Goal: Task Accomplishment & Management: Manage account settings

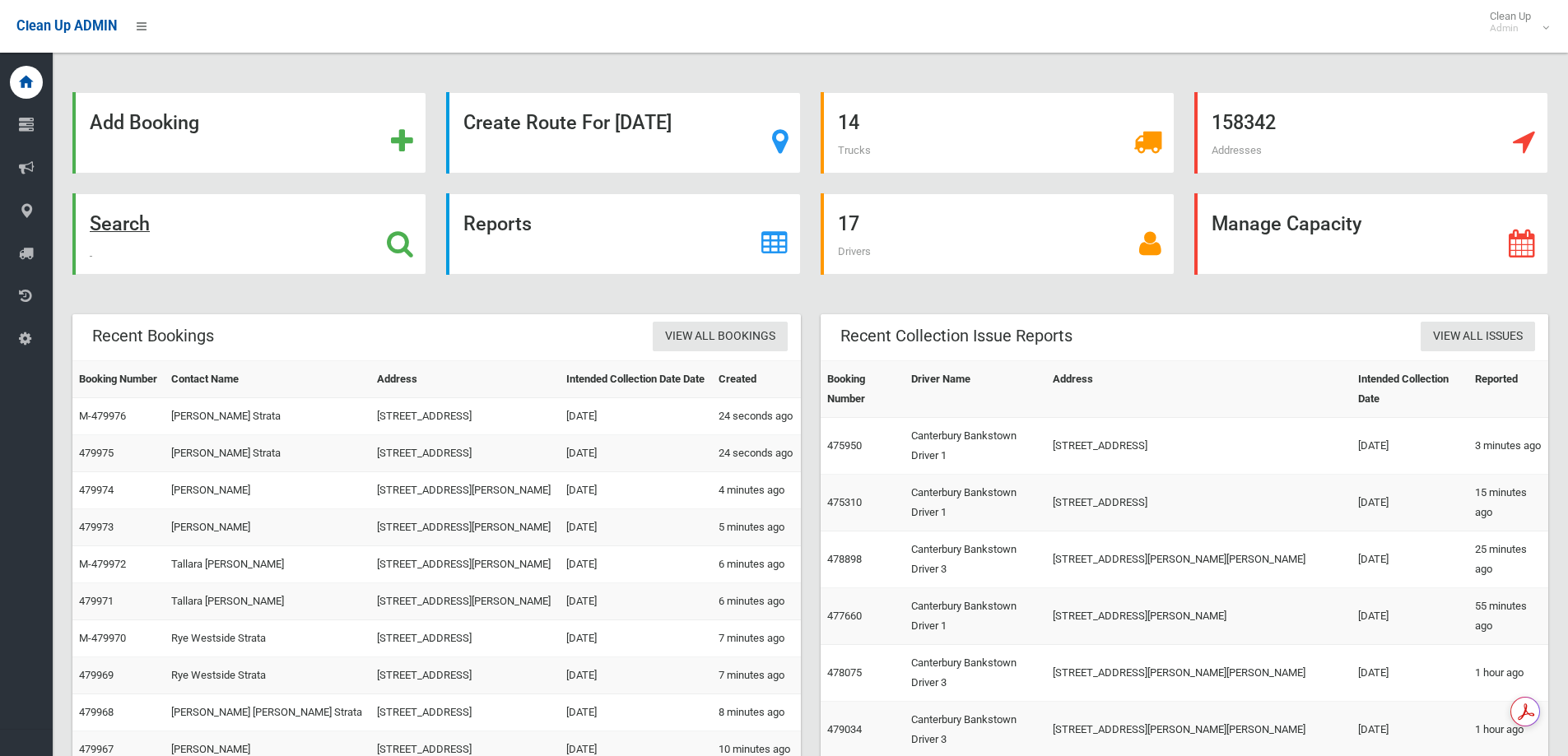
click at [314, 231] on div "Search" at bounding box center [249, 234] width 354 height 82
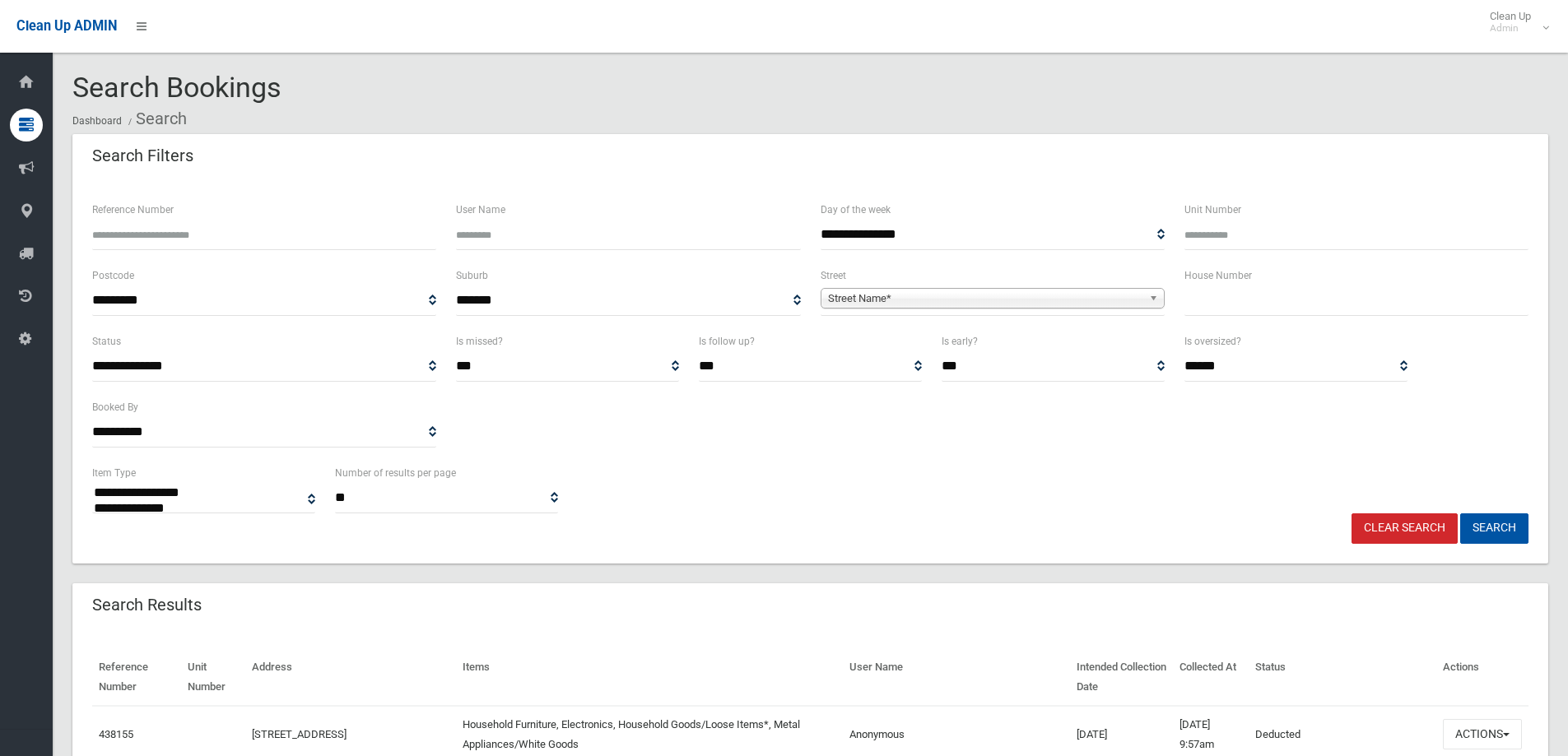
select select
click at [202, 222] on input "Reference Number" at bounding box center [264, 234] width 344 height 31
drag, startPoint x: 1225, startPoint y: 322, endPoint x: 1220, endPoint y: 298, distance: 24.5
click at [1225, 313] on div "House Number" at bounding box center [1356, 299] width 364 height 66
click at [1220, 298] on input "text" at bounding box center [1356, 300] width 344 height 31
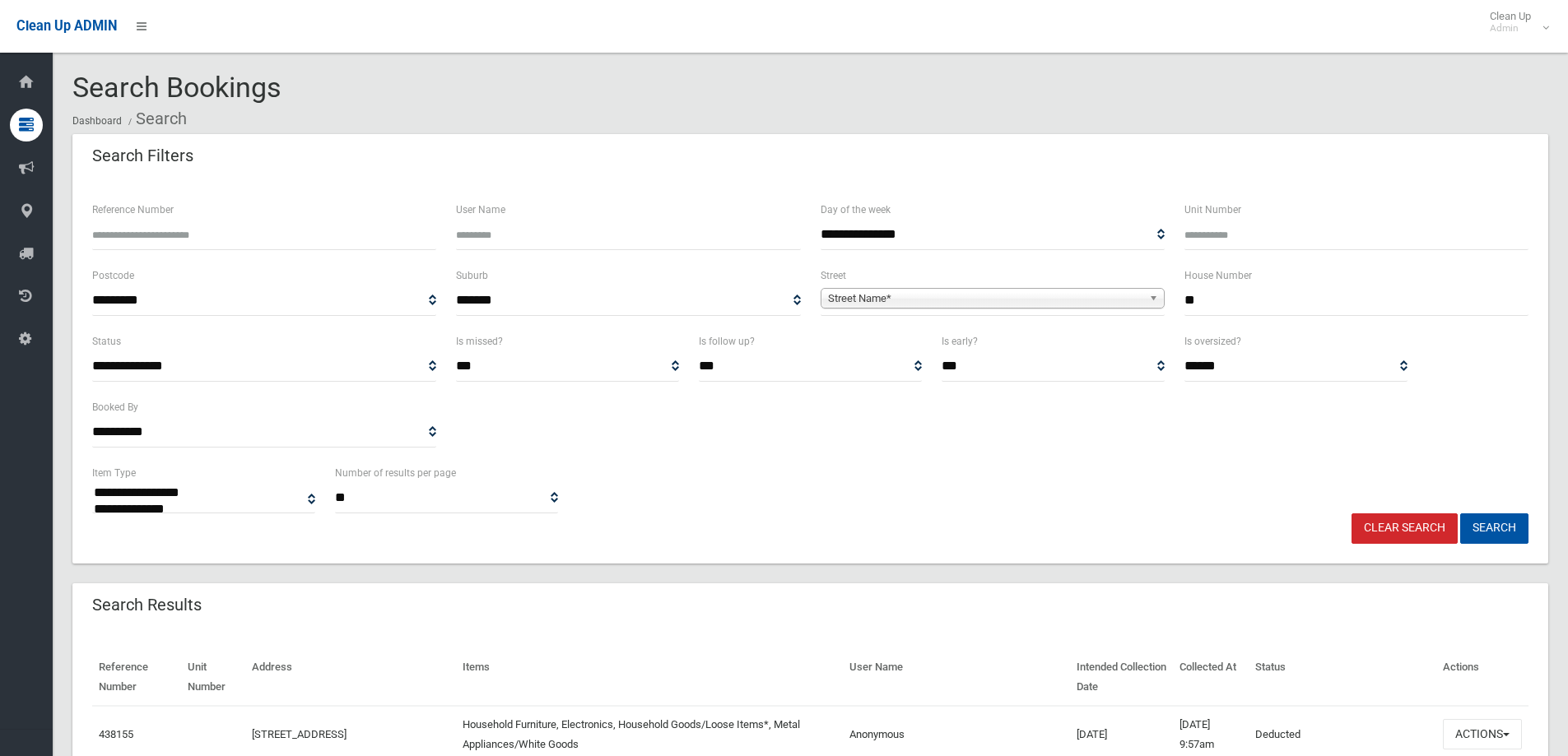
type input "**"
click at [1012, 302] on span "Street Name*" at bounding box center [985, 299] width 314 height 19
type input "*****"
click at [961, 348] on li "Macti er Avenue (MILPERRA 2214)" at bounding box center [993, 343] width 336 height 20
click at [1484, 514] on button "Search" at bounding box center [1494, 529] width 69 height 31
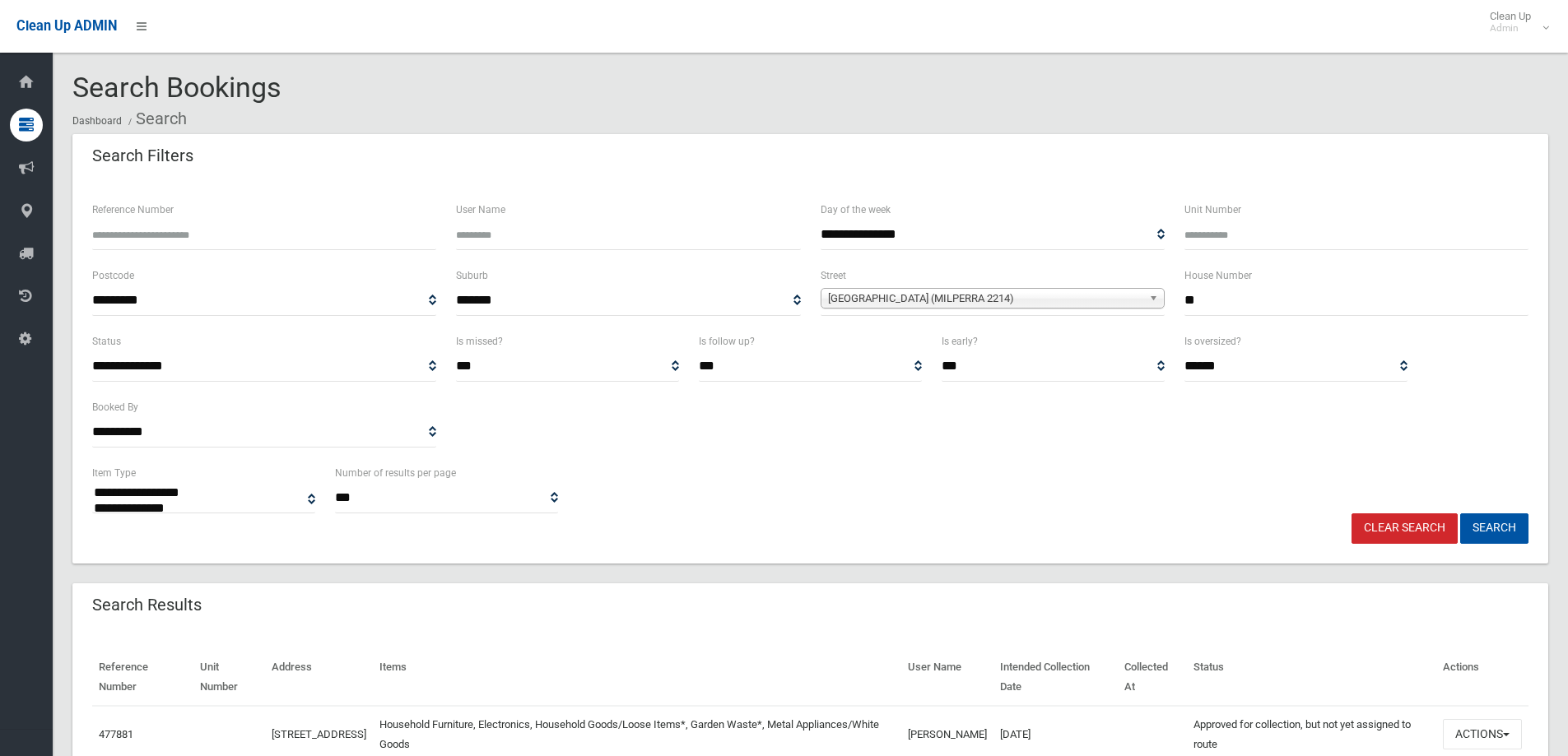
select select
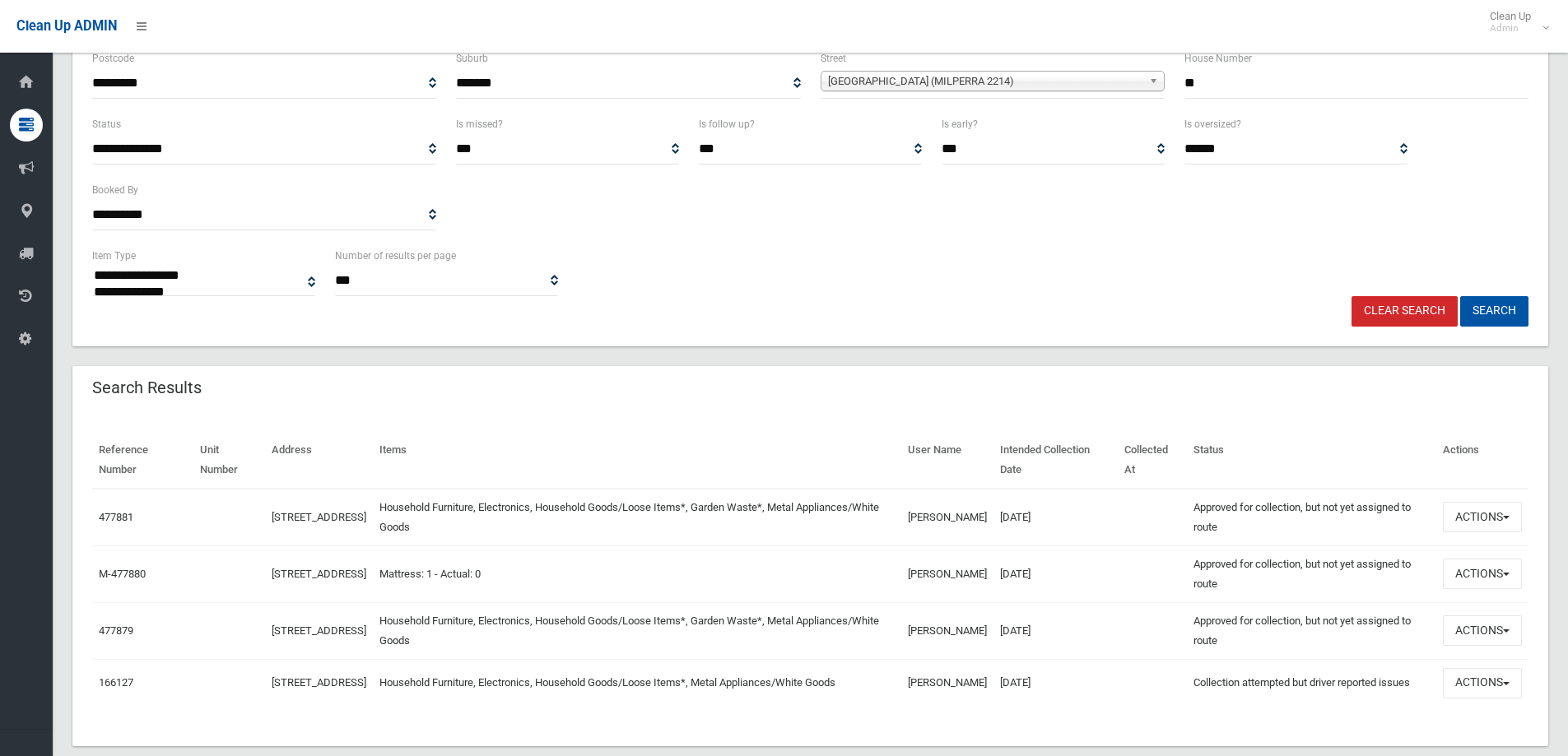
scroll to position [247, 0]
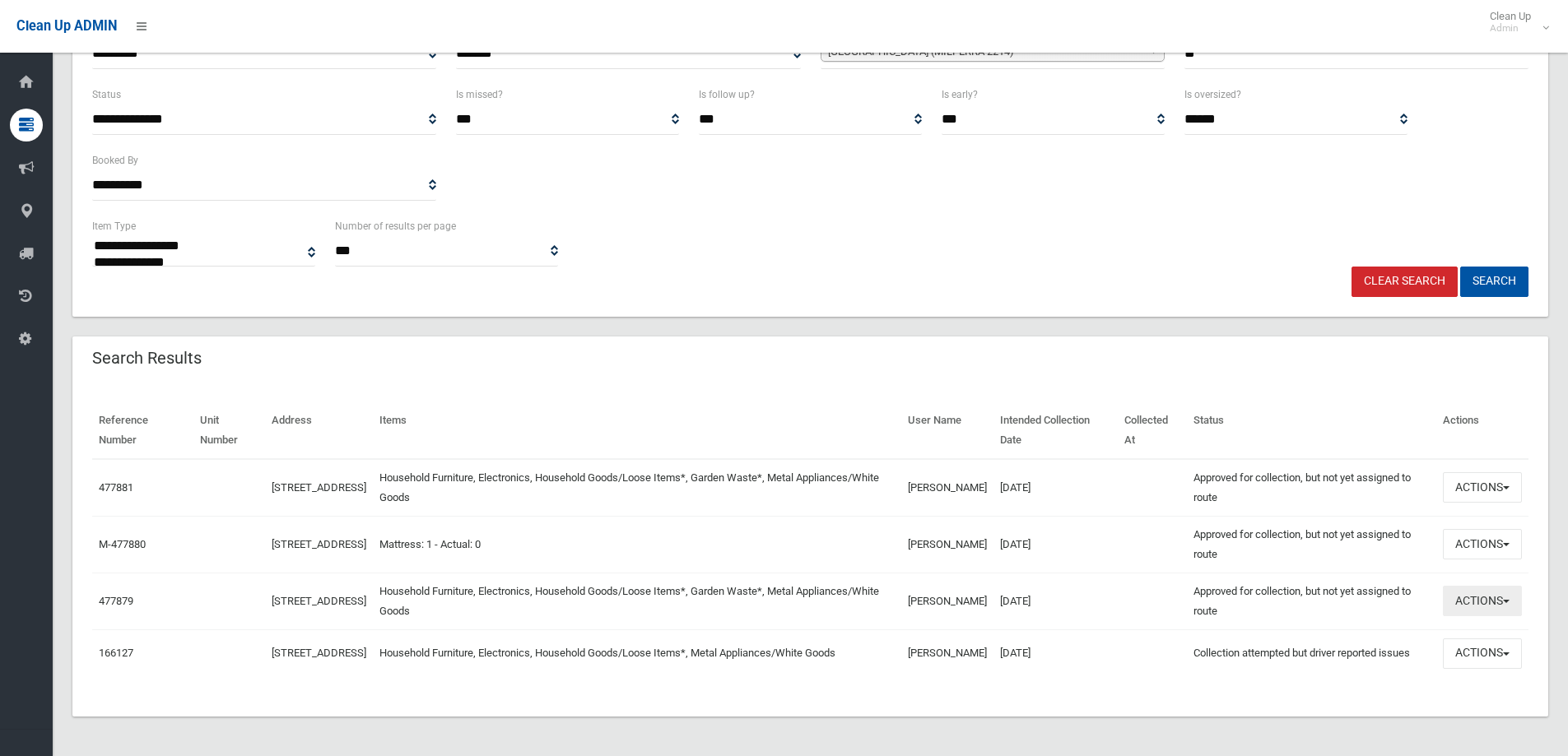
click at [1500, 608] on button "Actions" at bounding box center [1482, 601] width 79 height 31
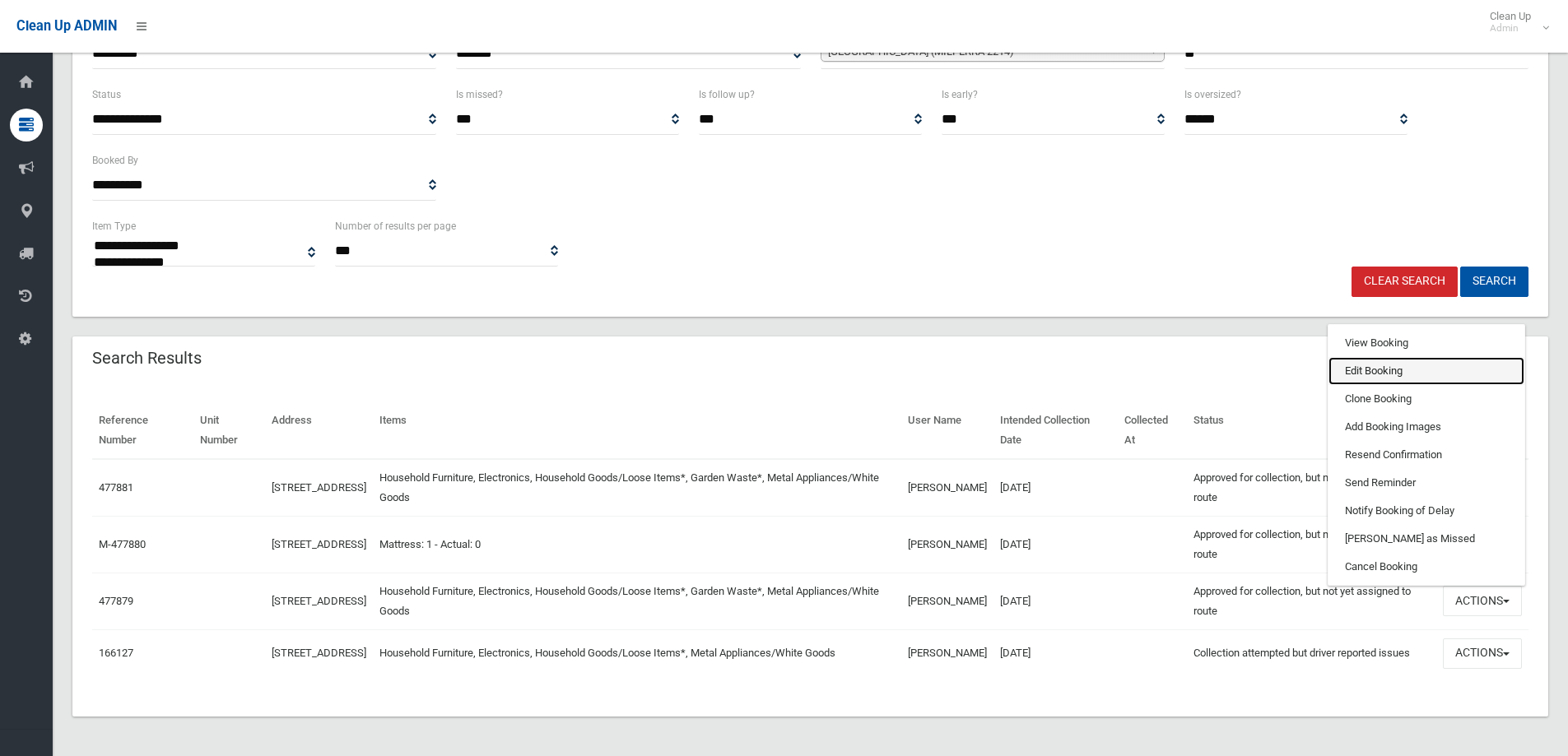
click at [1442, 373] on link "Edit Booking" at bounding box center [1426, 371] width 196 height 28
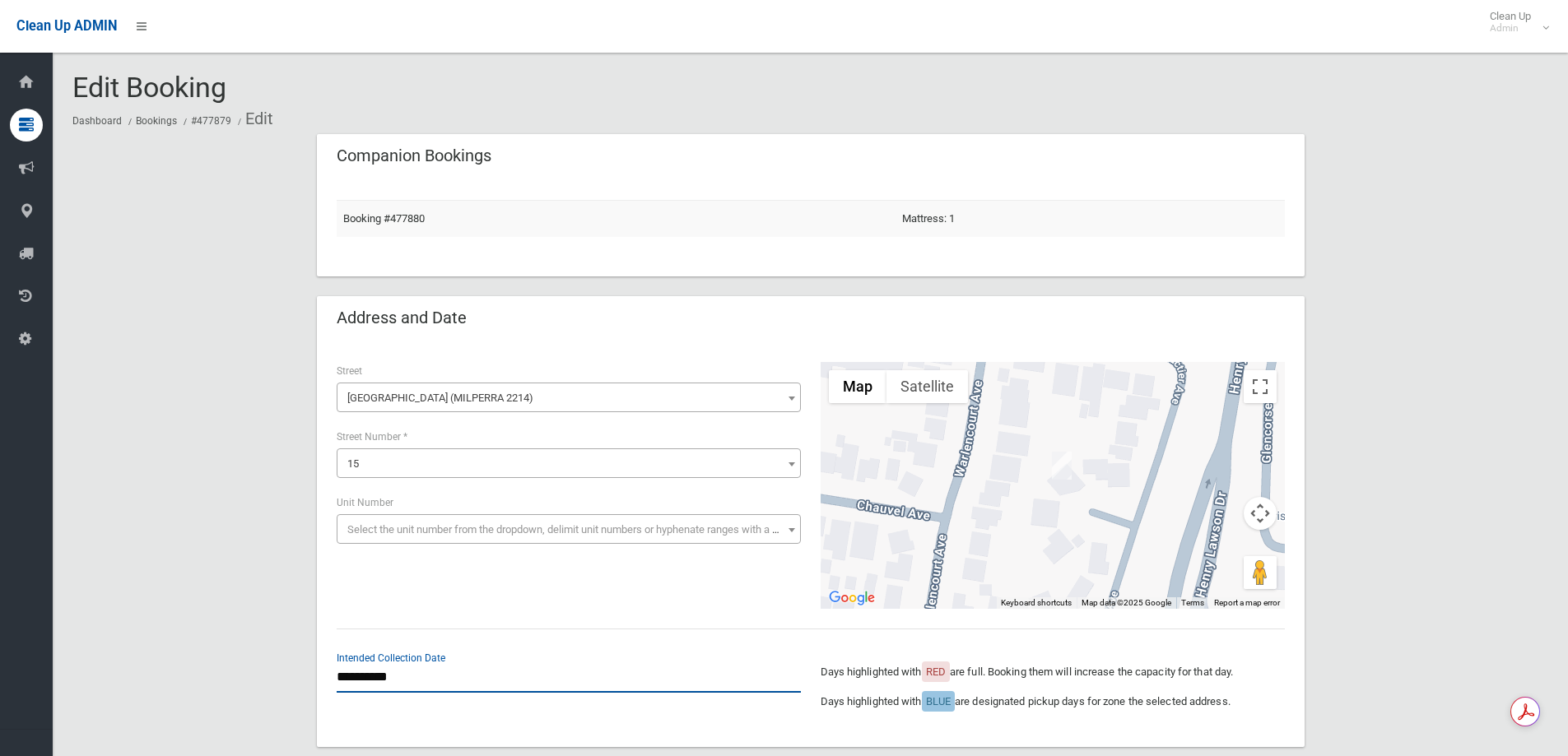
click at [397, 679] on input "**********" at bounding box center [568, 677] width 464 height 31
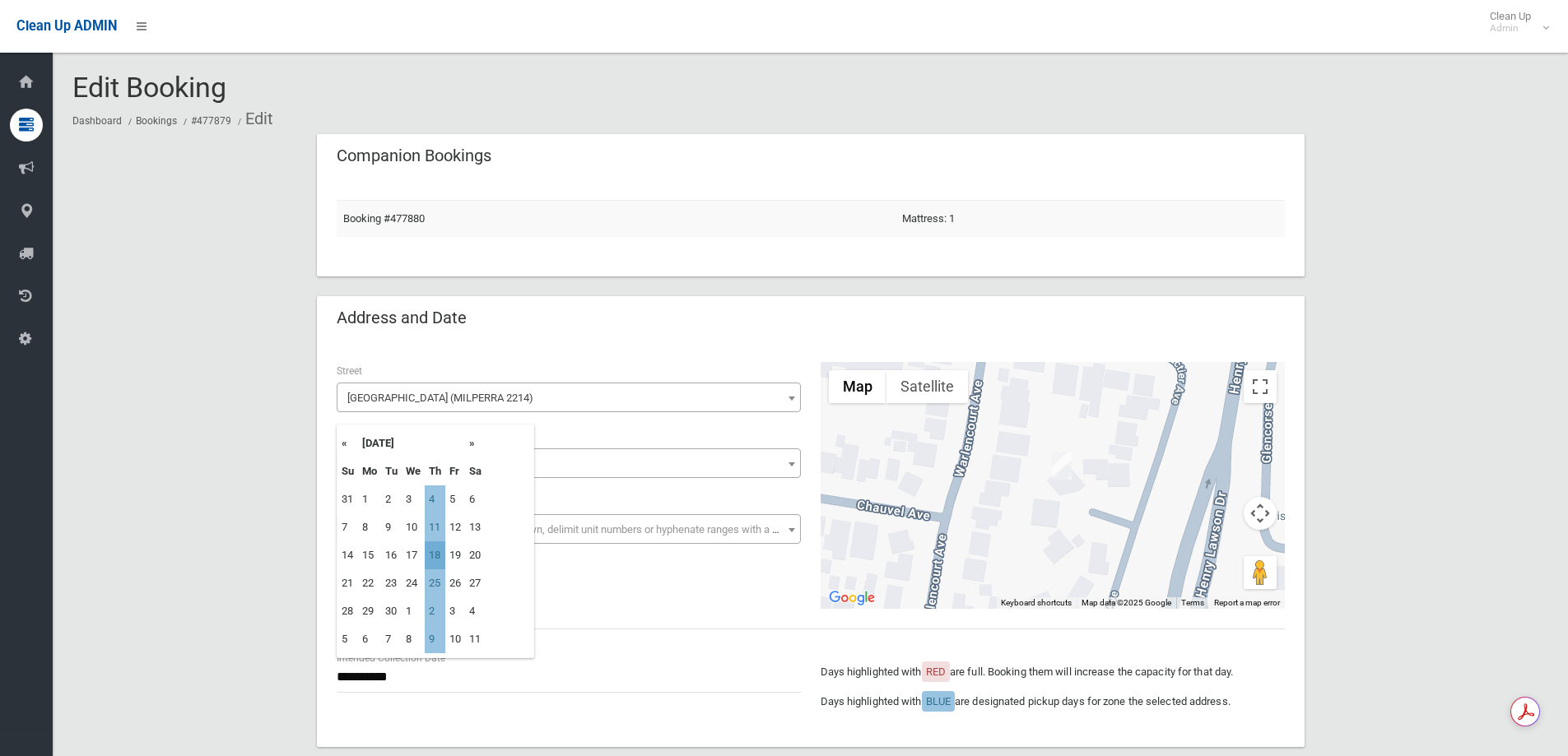
click at [444, 553] on td "18" at bounding box center [434, 555] width 20 height 28
type input "**********"
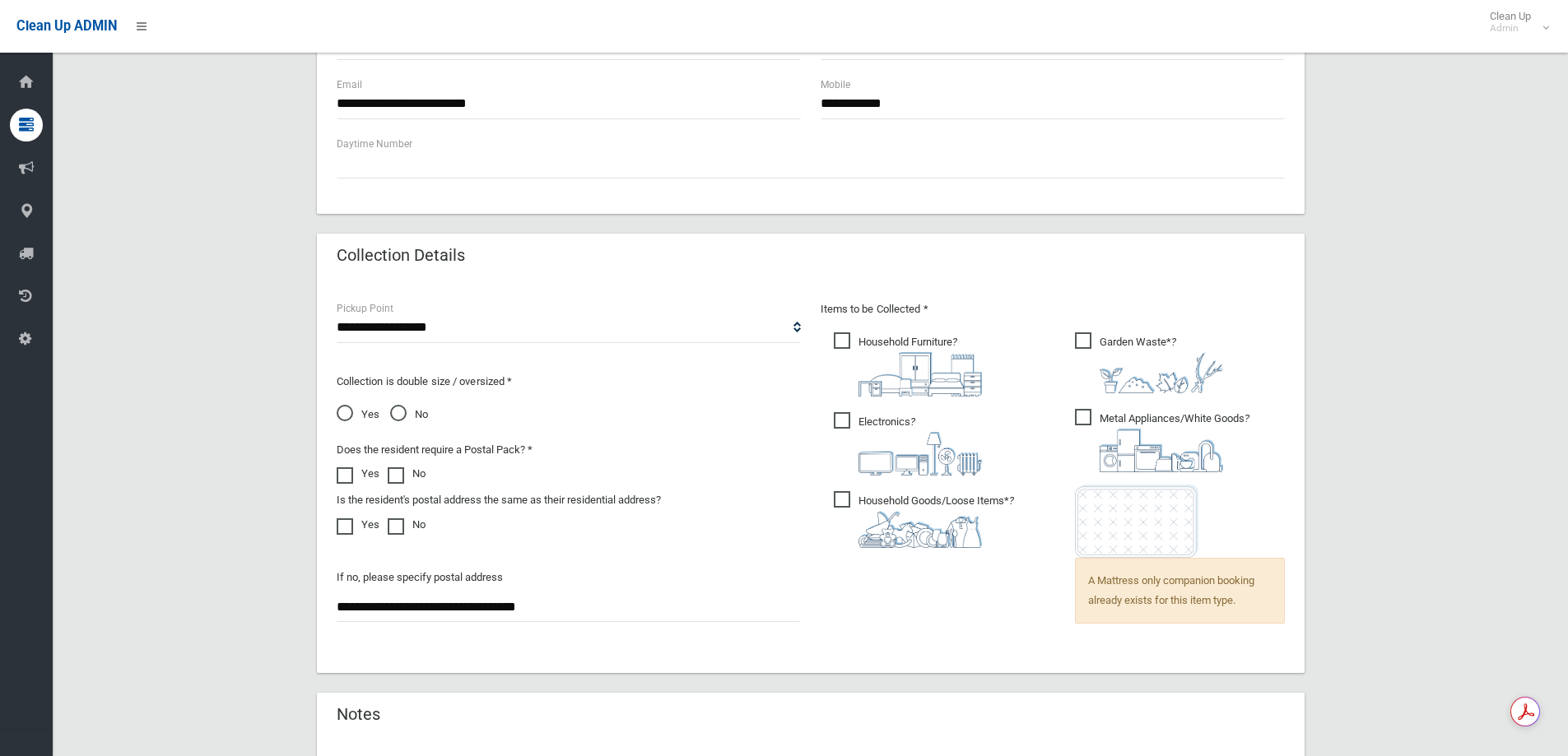
scroll to position [493, 0]
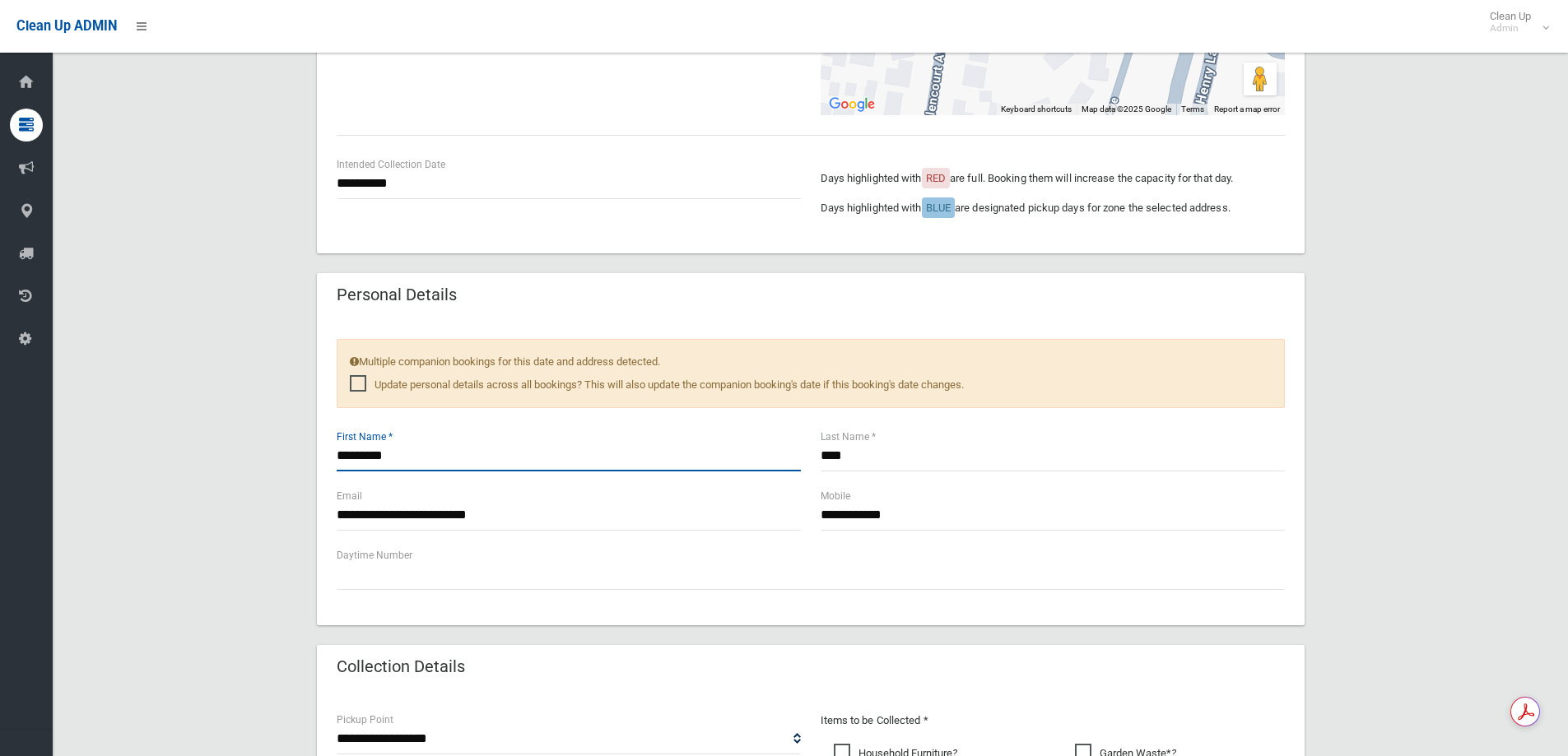
drag, startPoint x: 464, startPoint y: 459, endPoint x: 124, endPoint y: 405, distance: 344.3
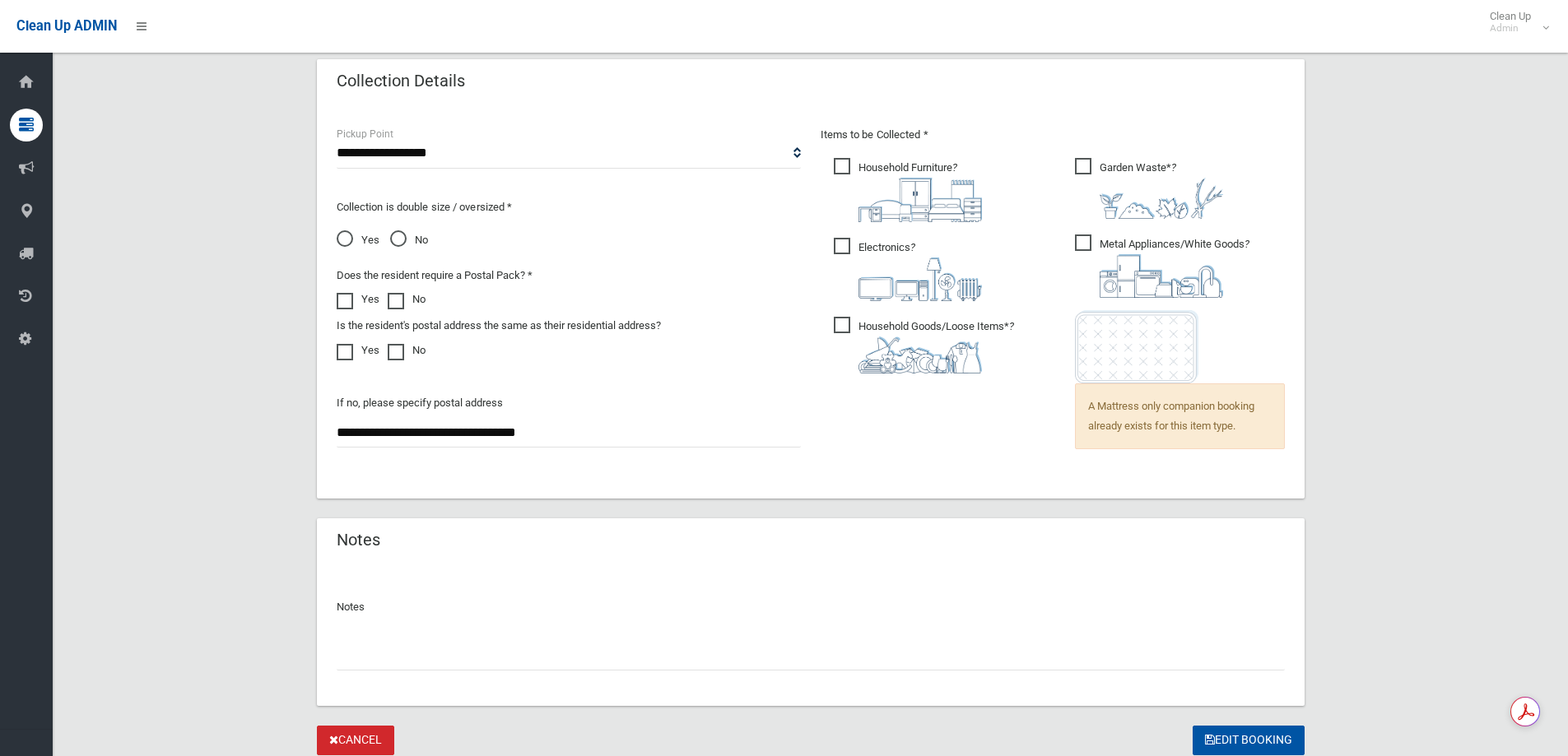
scroll to position [1138, 0]
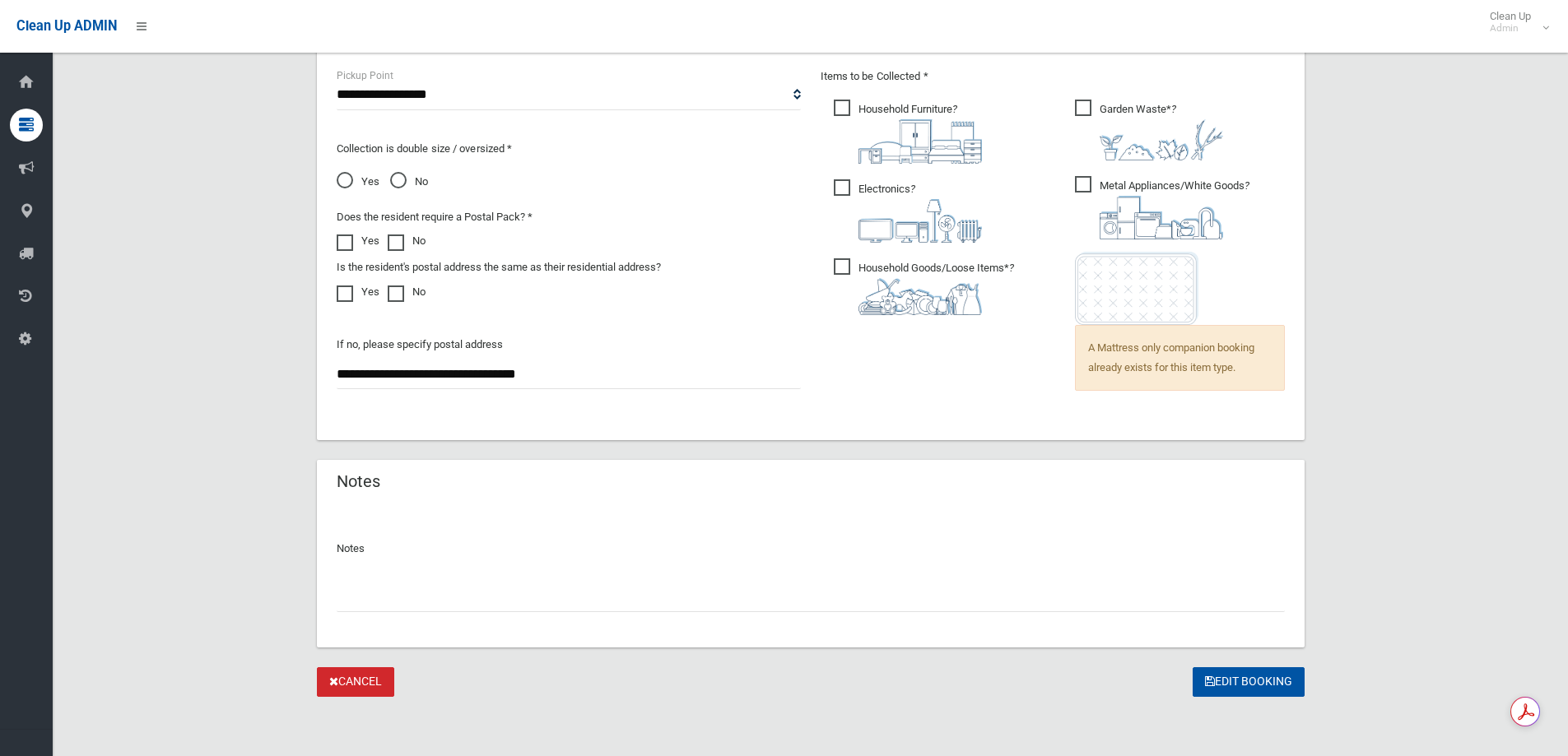
paste input "*********"
type input "**********"
click at [1239, 694] on button "Edit Booking" at bounding box center [1247, 682] width 112 height 31
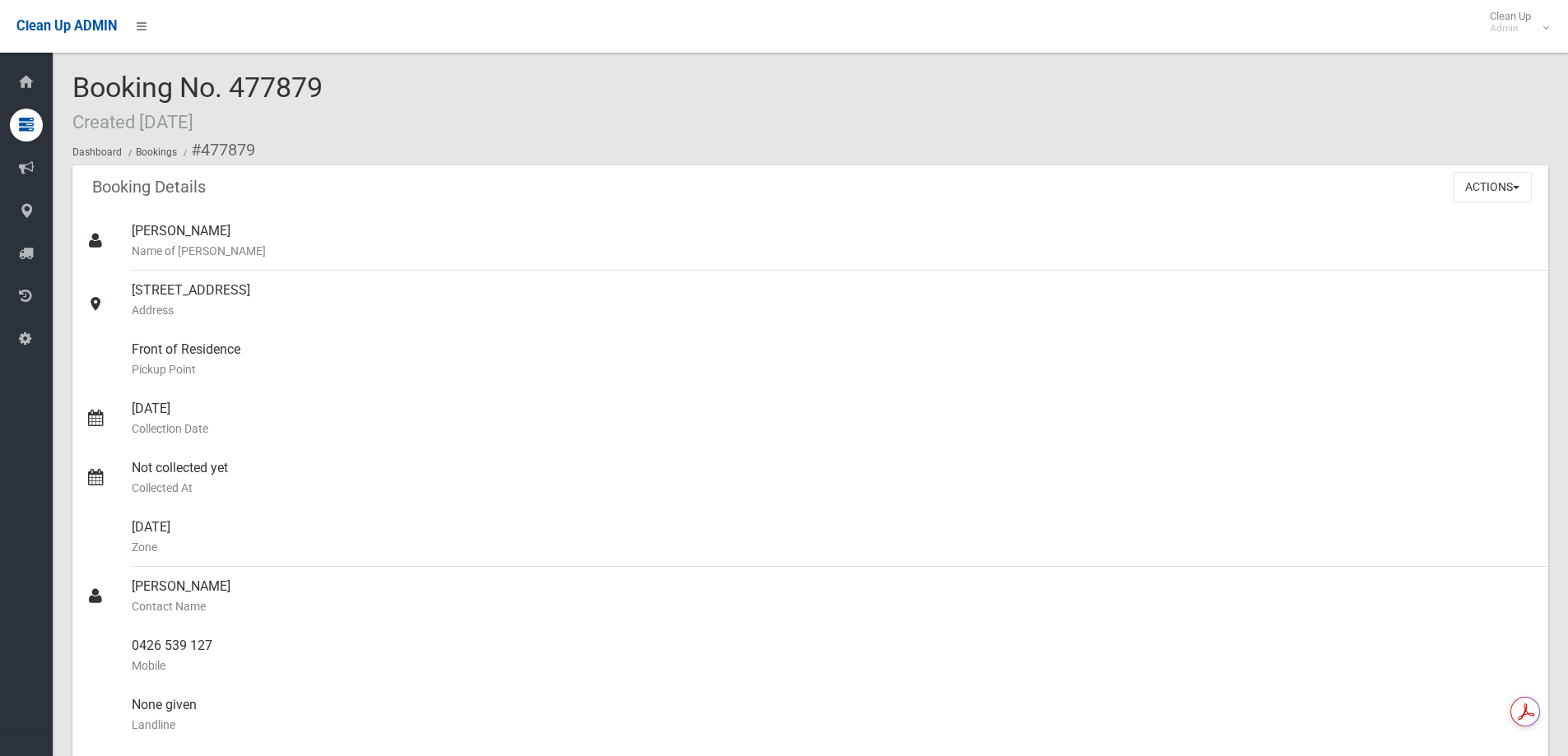
drag, startPoint x: 356, startPoint y: 96, endPoint x: 228, endPoint y: 84, distance: 128.6
click at [228, 84] on div "Booking No. 477879 Created 07/08/2025 Dashboard Bookings #477879" at bounding box center [810, 119] width 1476 height 93
click at [370, 124] on div "Booking No. 477879 Created 07/08/2025 Dashboard Bookings #477879" at bounding box center [810, 119] width 1476 height 93
click at [1534, 187] on div "Actions View Booking Edit Booking Clone Booking Add Booking Images Resend Confi…" at bounding box center [1499, 186] width 96 height 43
drag, startPoint x: 1514, startPoint y: 185, endPoint x: 1502, endPoint y: 230, distance: 46.6
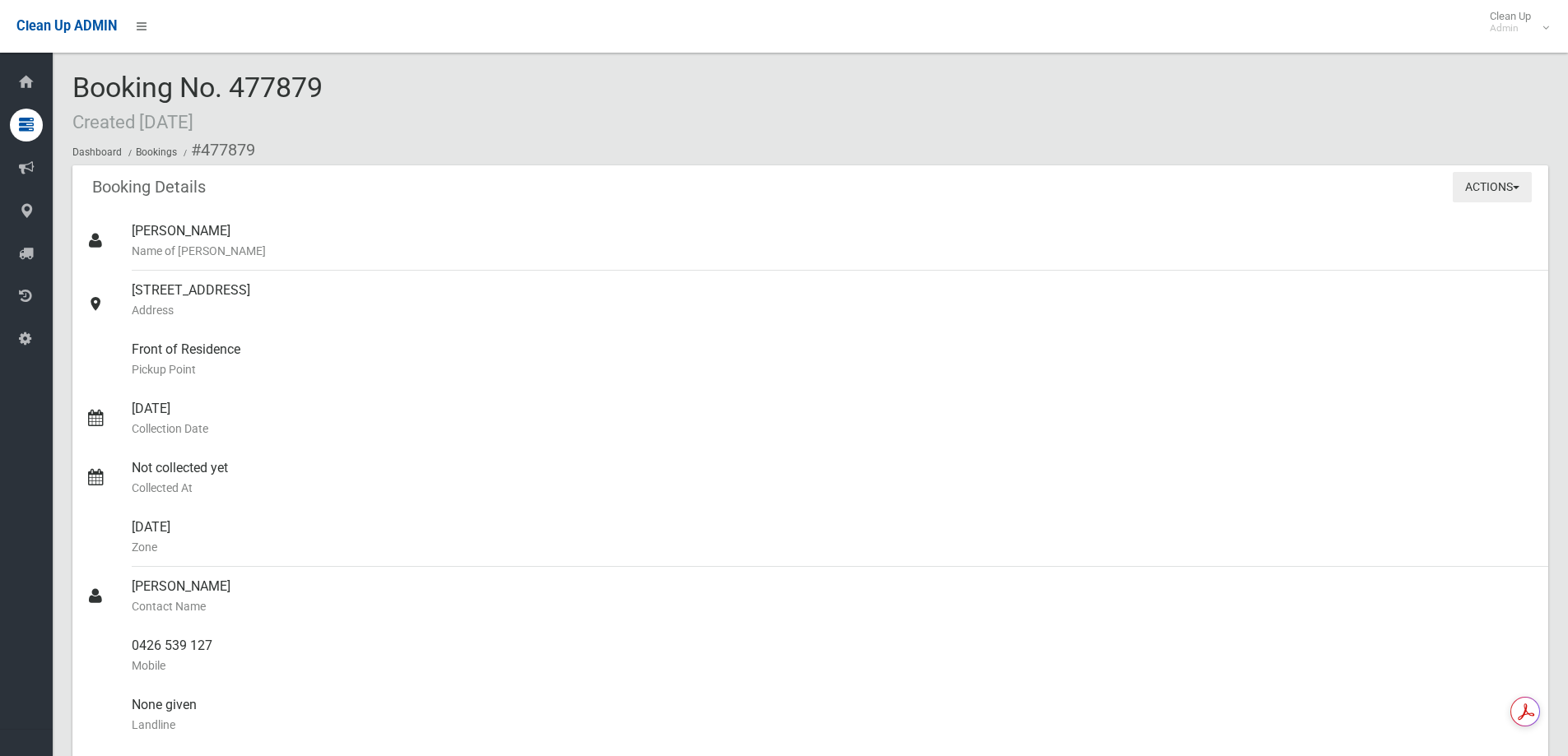
click at [1513, 186] on span "button" at bounding box center [1515, 188] width 6 height 4
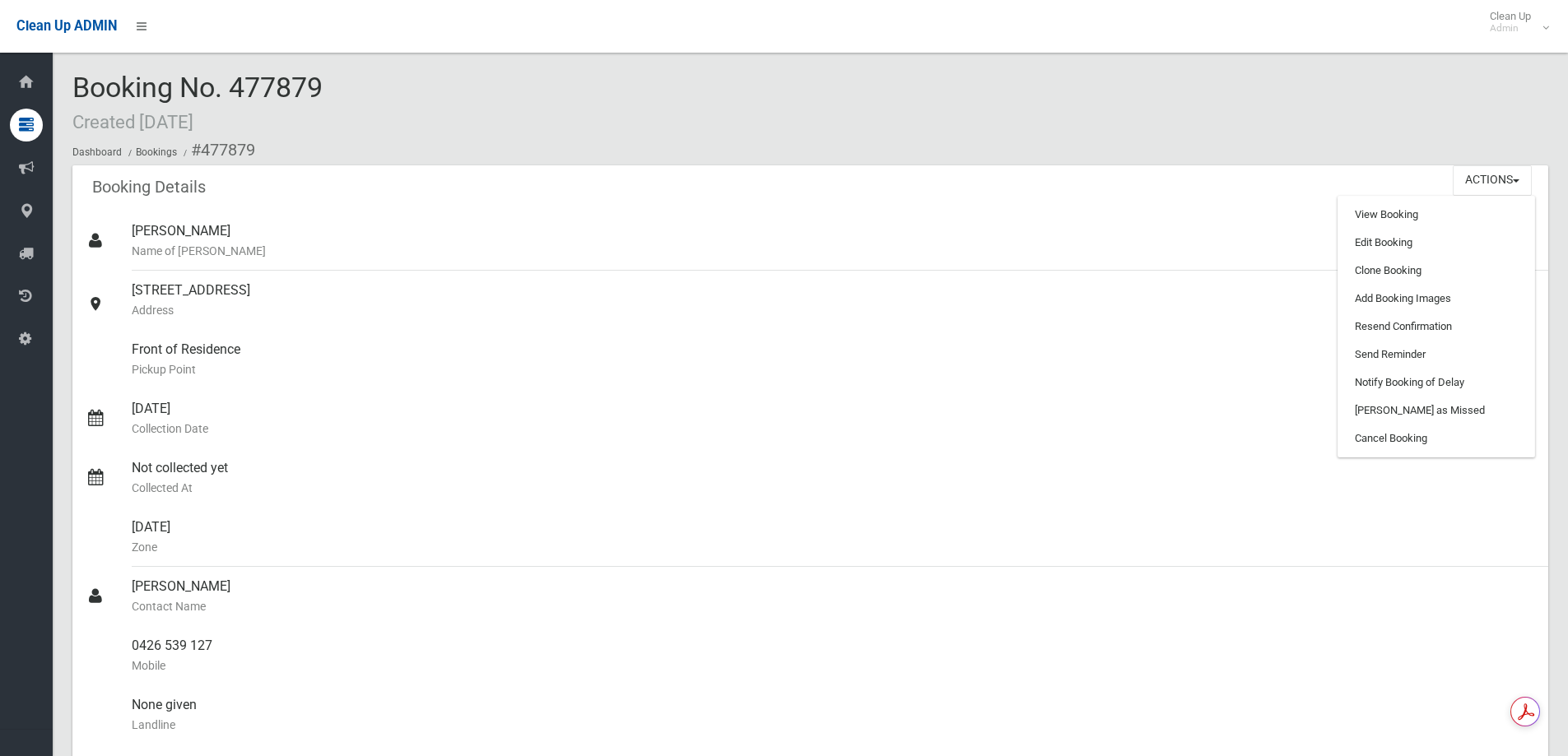
click at [746, 128] on div "Booking No. 477879 Created 07/08/2025 Dashboard Bookings #477879" at bounding box center [810, 119] width 1476 height 93
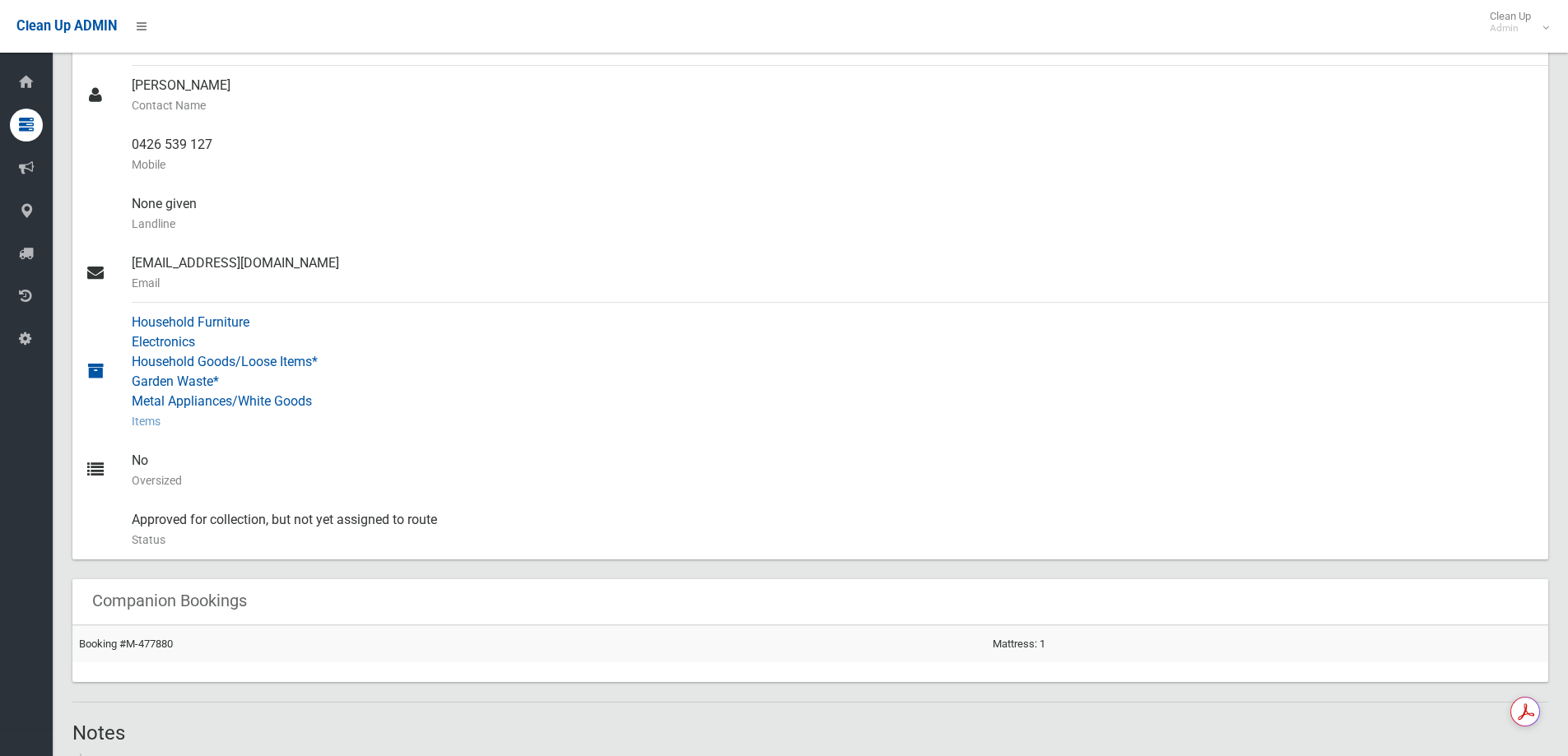
scroll to position [576, 0]
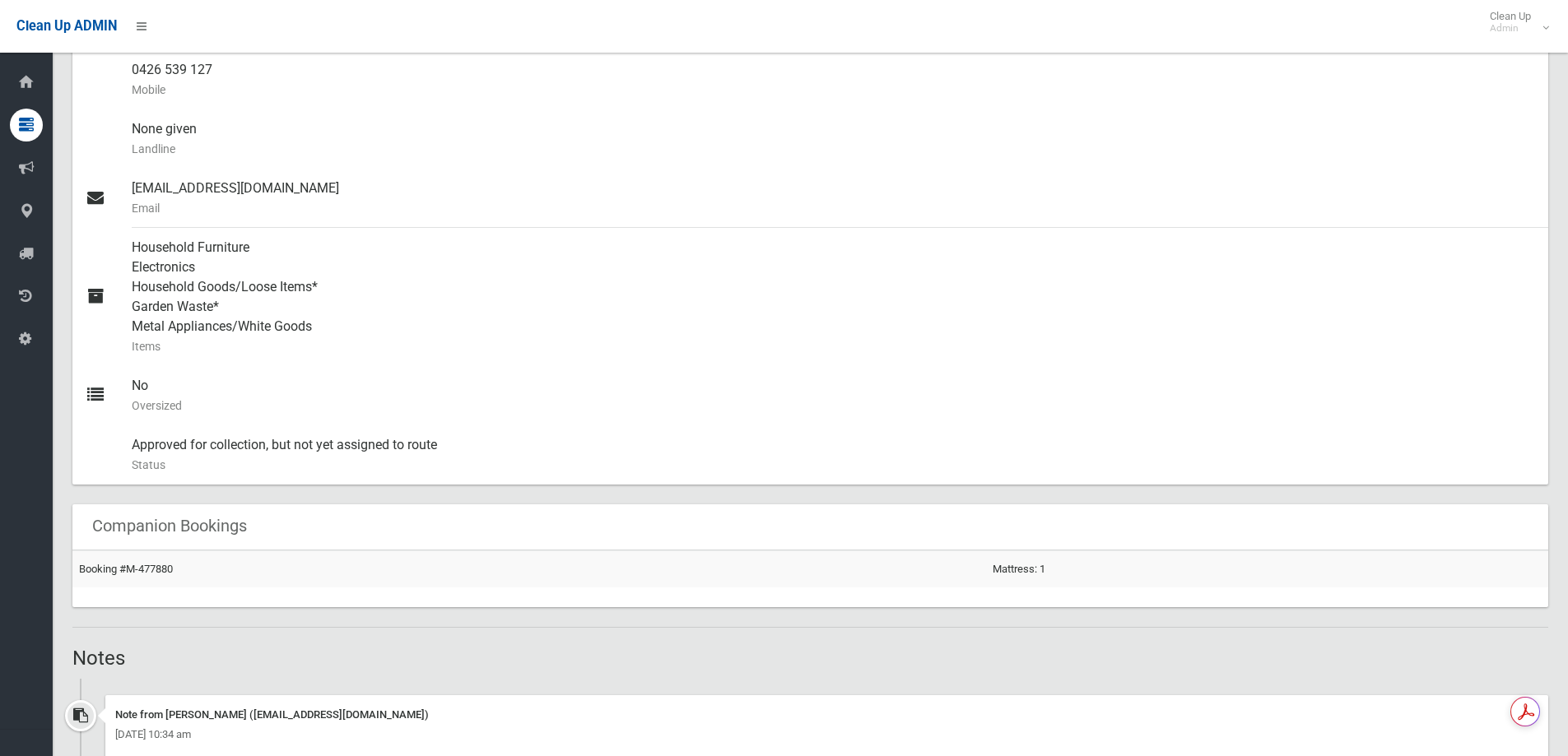
click at [130, 560] on td "Booking #M-477880" at bounding box center [529, 569] width 914 height 37
click at [132, 570] on link "Booking #M-477880" at bounding box center [126, 569] width 94 height 12
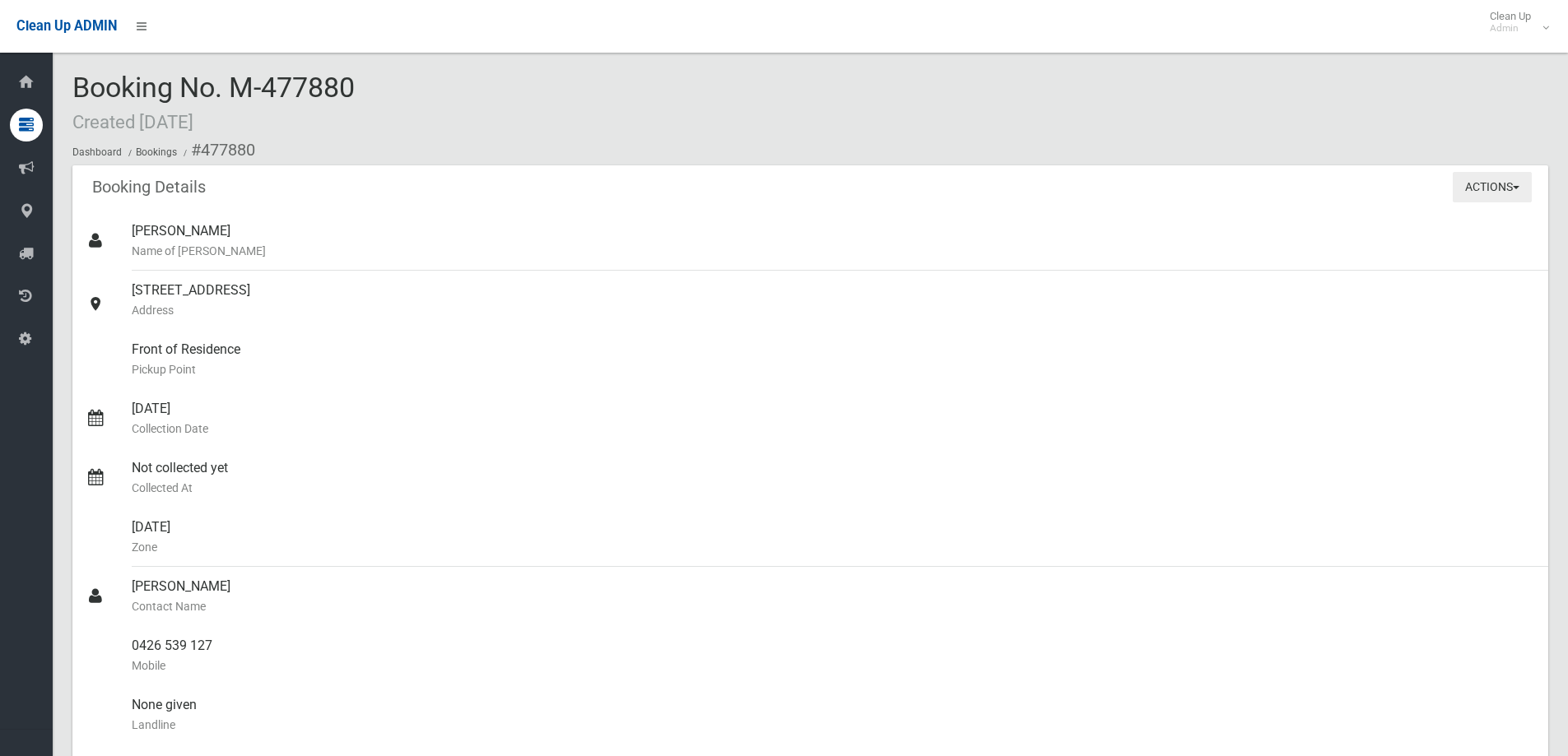
click at [1463, 189] on button "Actions" at bounding box center [1492, 187] width 79 height 31
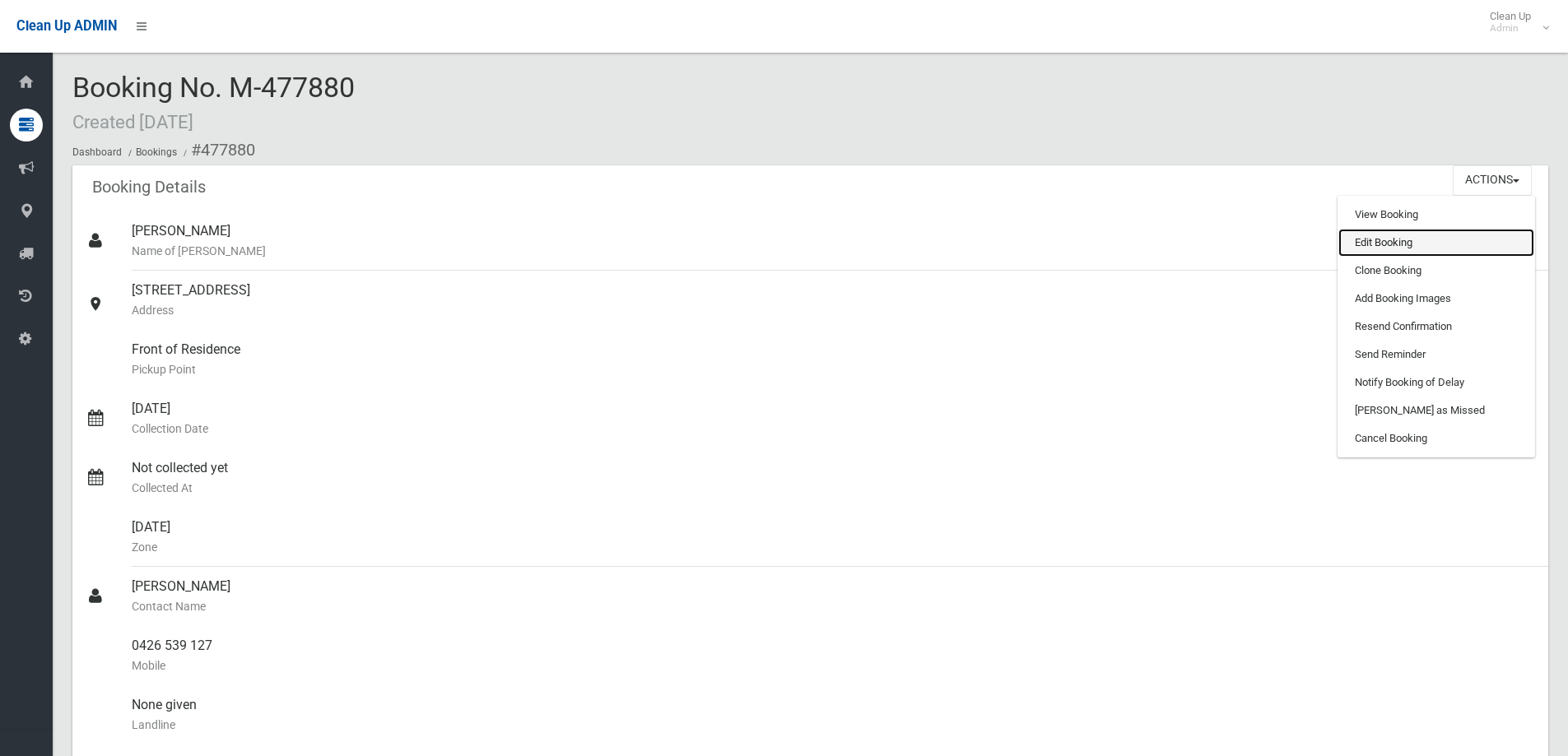
click at [1406, 248] on link "Edit Booking" at bounding box center [1435, 242] width 196 height 28
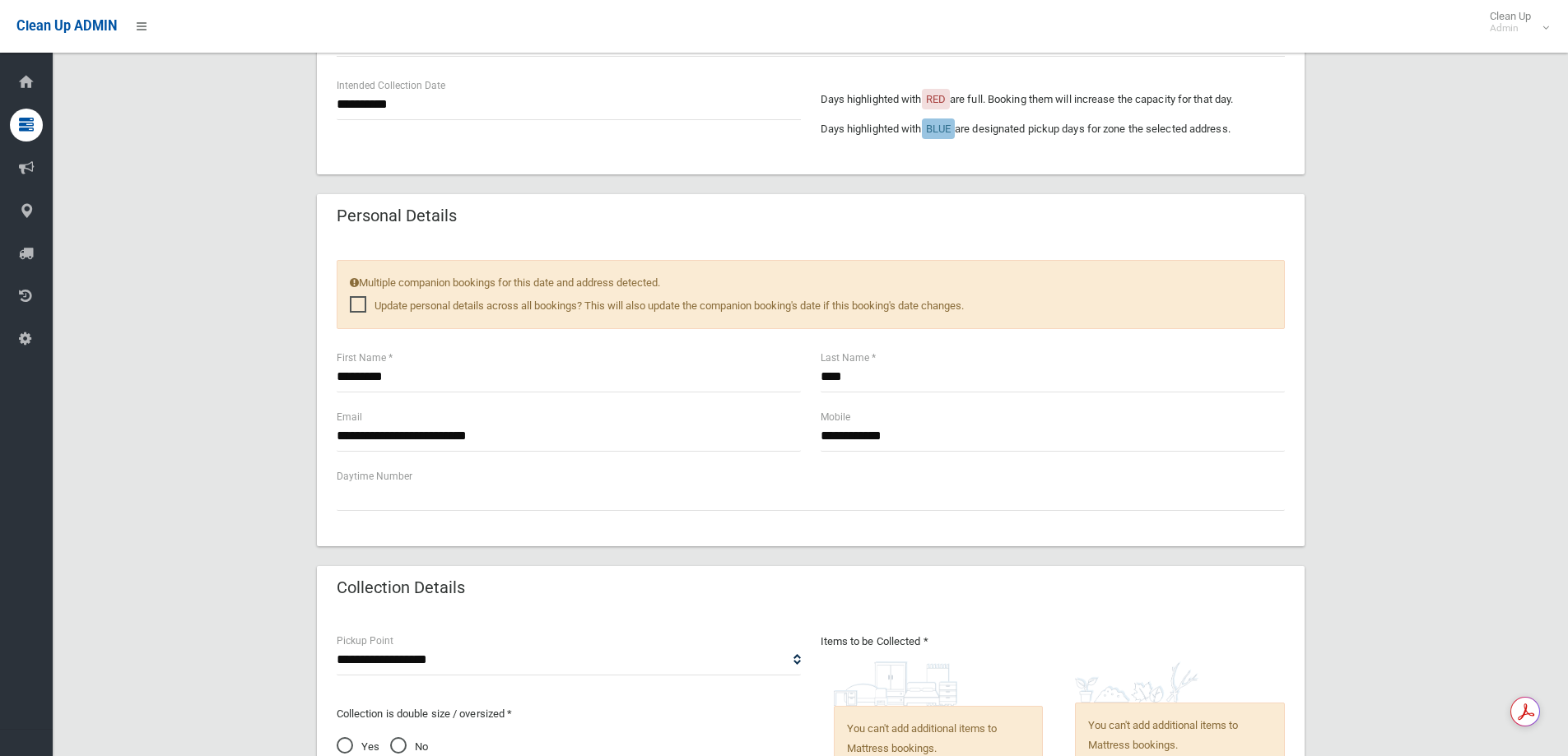
scroll to position [987, 0]
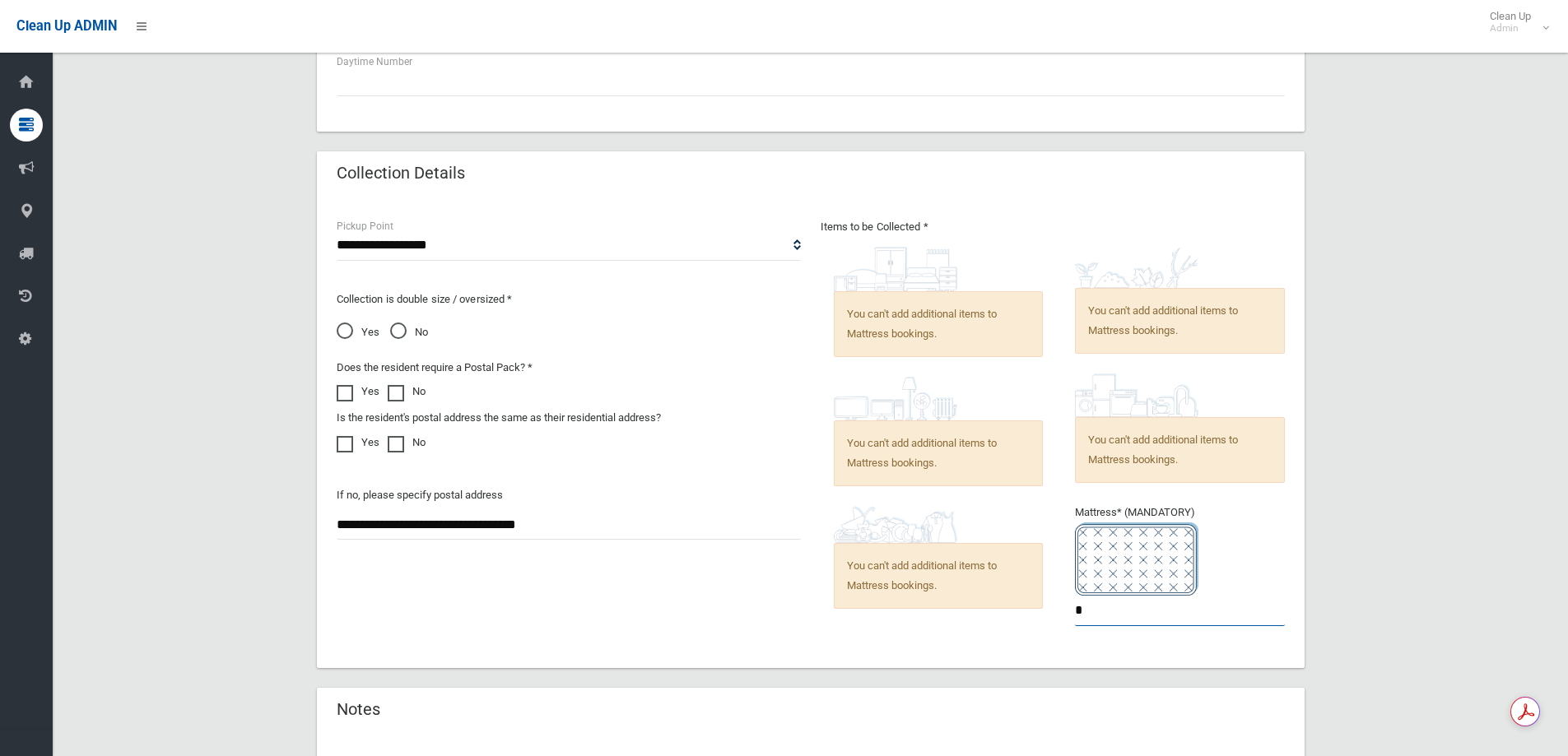
drag, startPoint x: 1130, startPoint y: 608, endPoint x: 808, endPoint y: 580, distance: 323.2
click at [811, 579] on div "Items to be Collected * You can't add additional items to Mattress bookings. *" at bounding box center [1052, 432] width 484 height 431
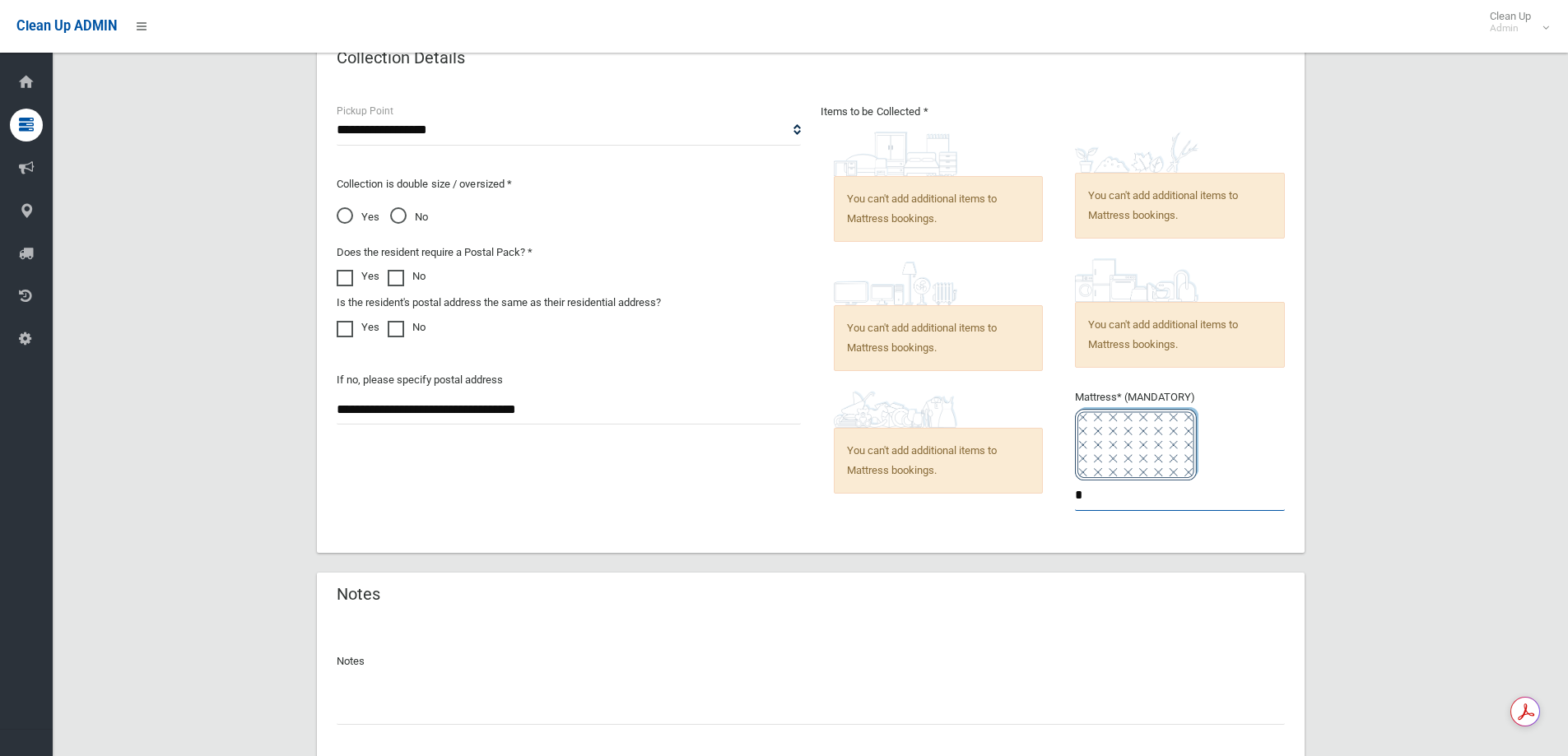
scroll to position [1215, 0]
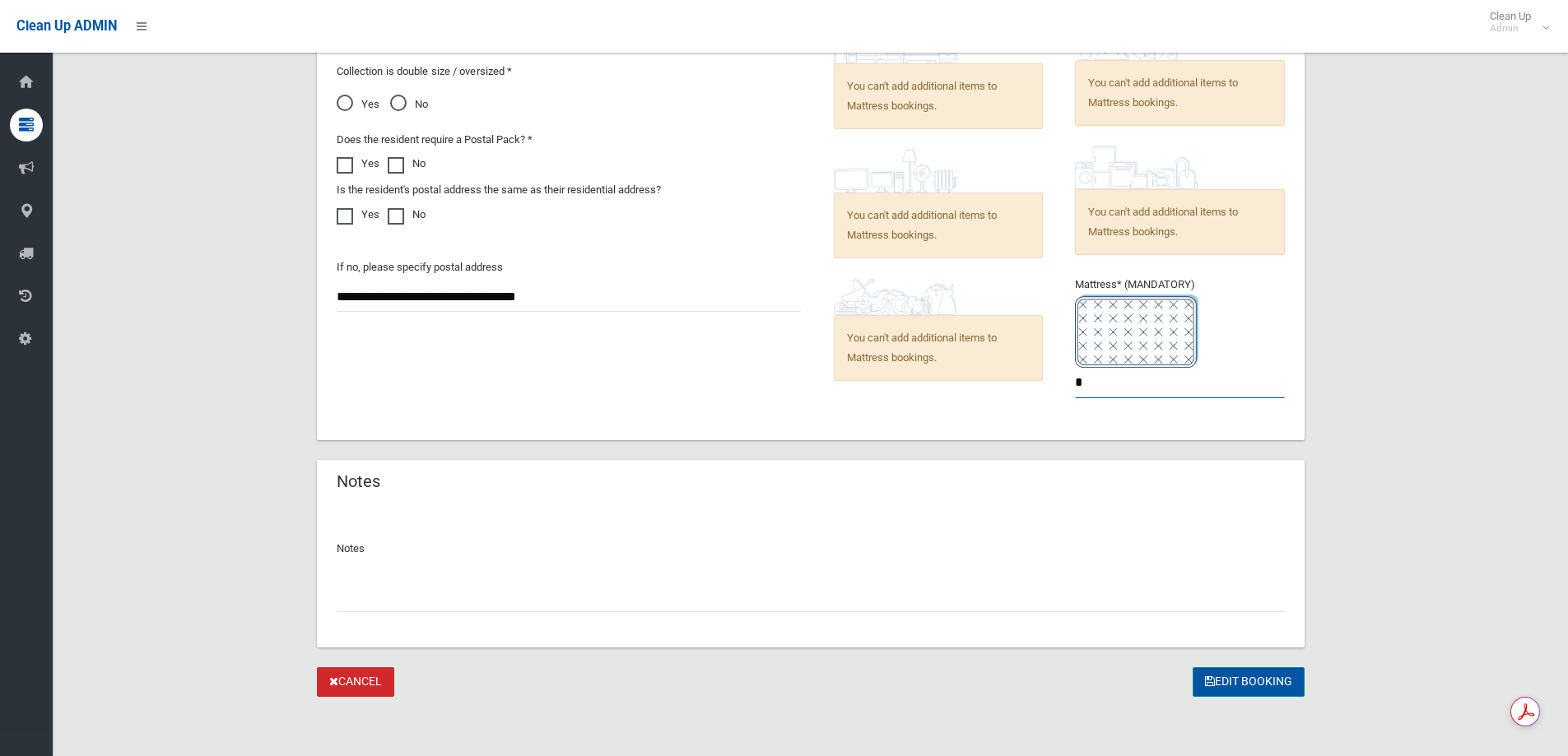
type input "*"
click at [1246, 687] on button "Edit Booking" at bounding box center [1247, 682] width 112 height 31
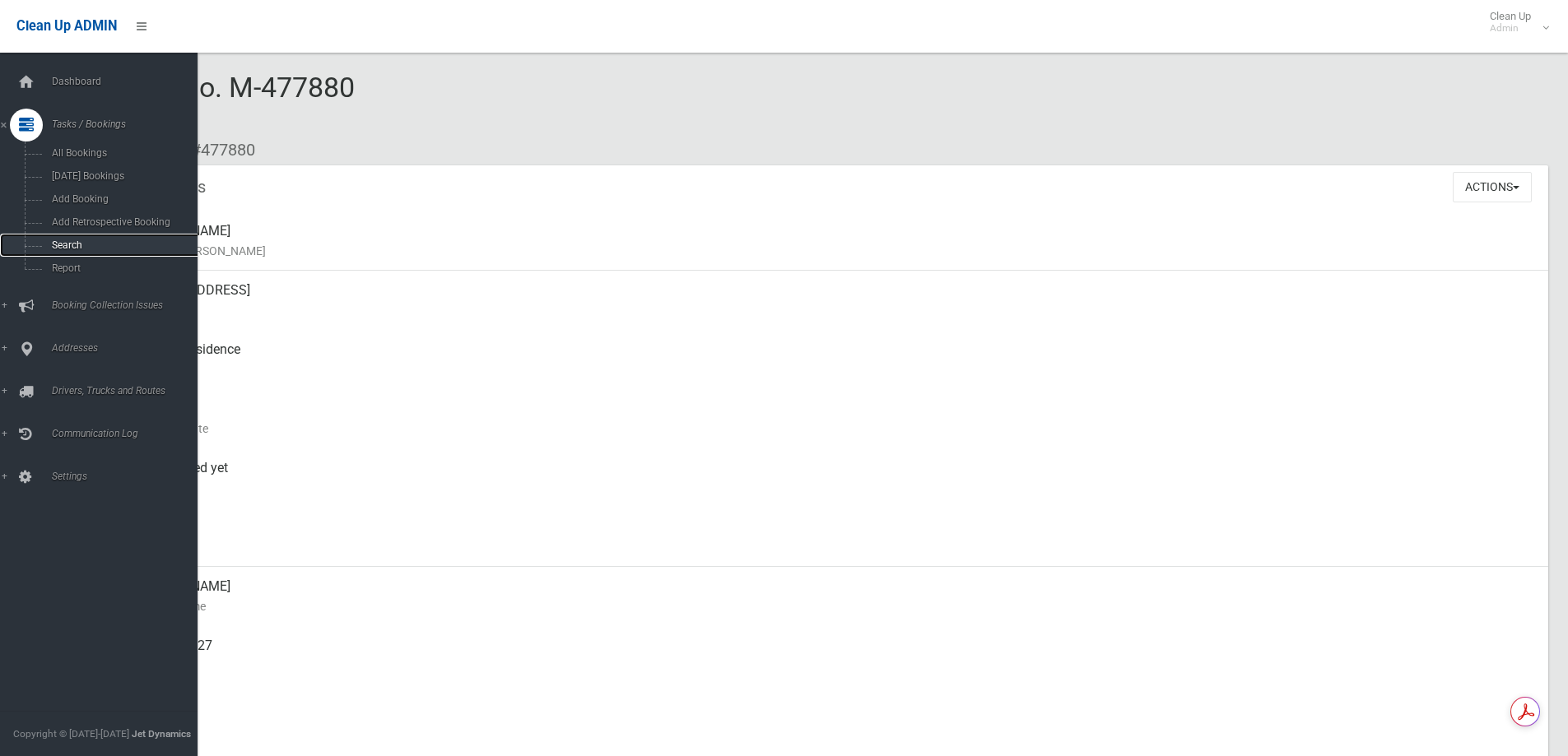
click at [104, 239] on link "Search" at bounding box center [105, 245] width 210 height 23
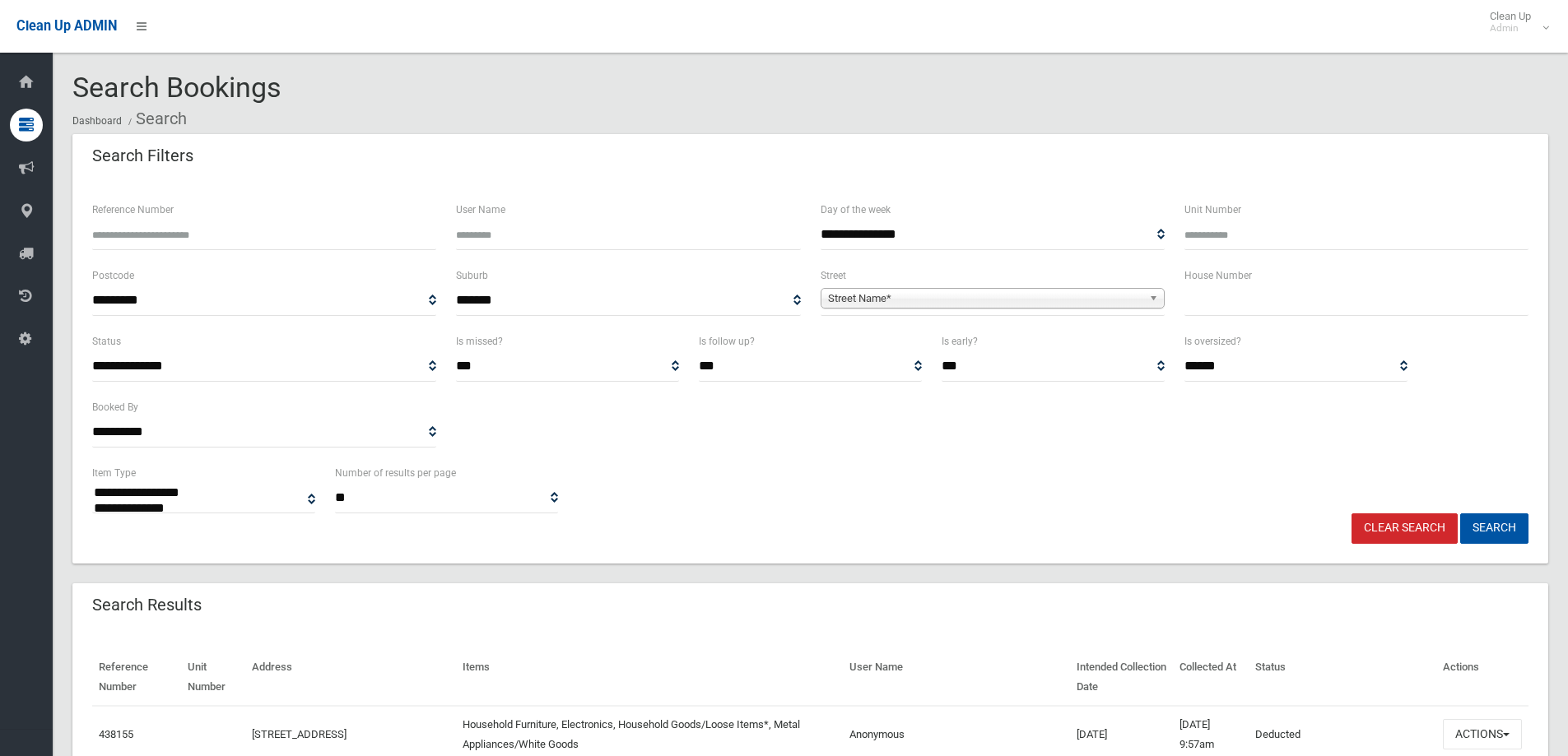
select select
click at [1319, 299] on input "text" at bounding box center [1356, 300] width 344 height 31
type input "**"
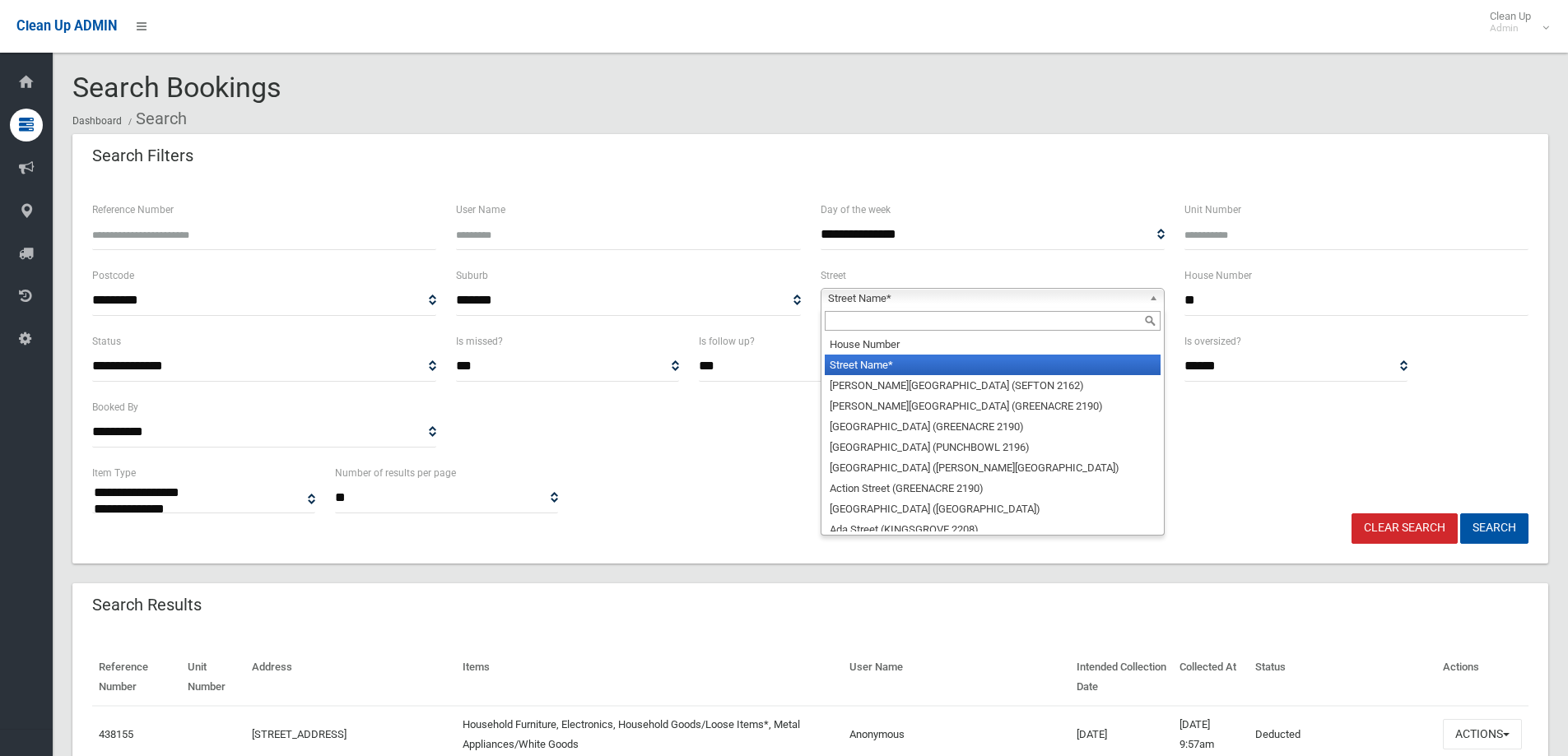
click at [1029, 302] on span "Street Name*" at bounding box center [985, 299] width 314 height 19
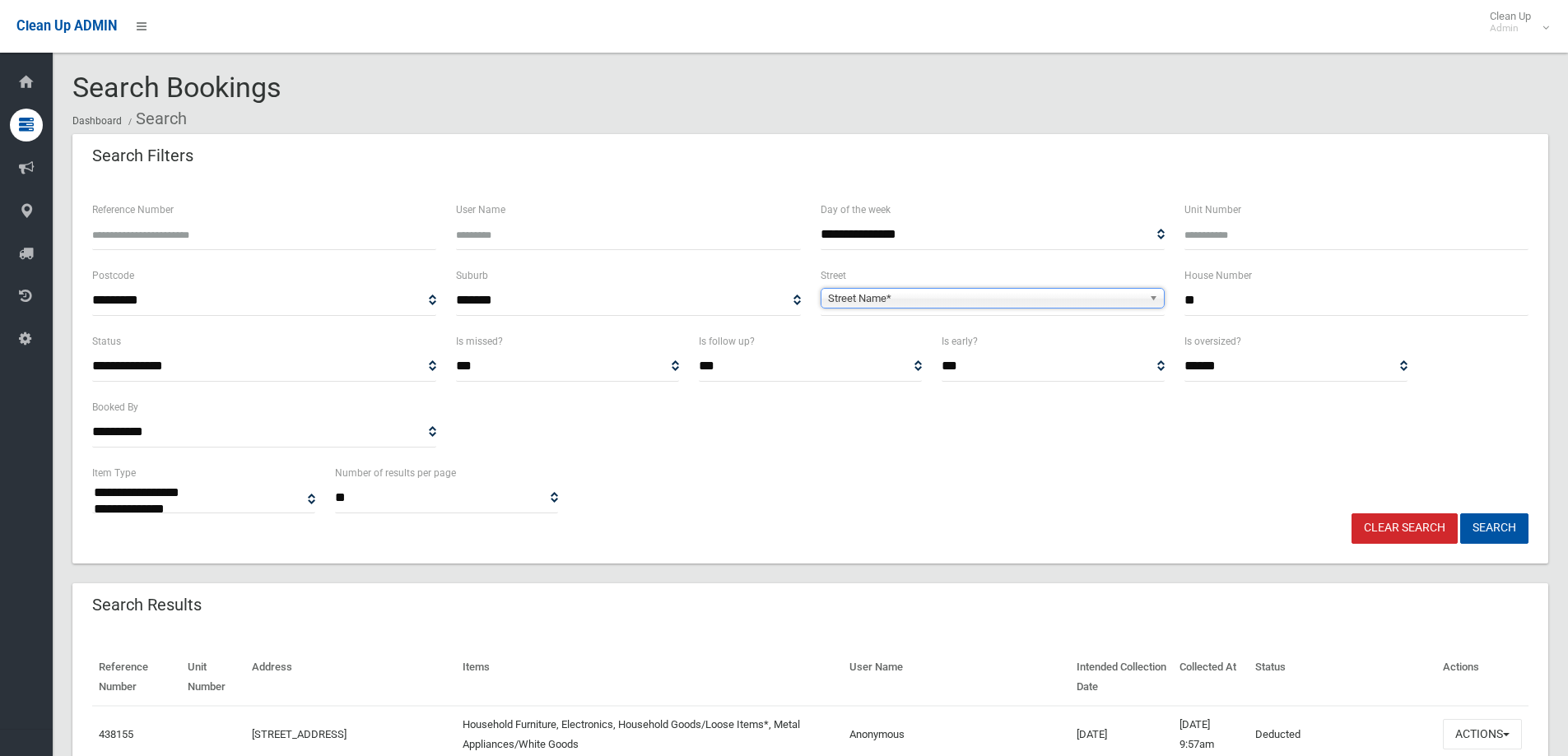
click at [968, 297] on span "Street Name*" at bounding box center [985, 299] width 314 height 19
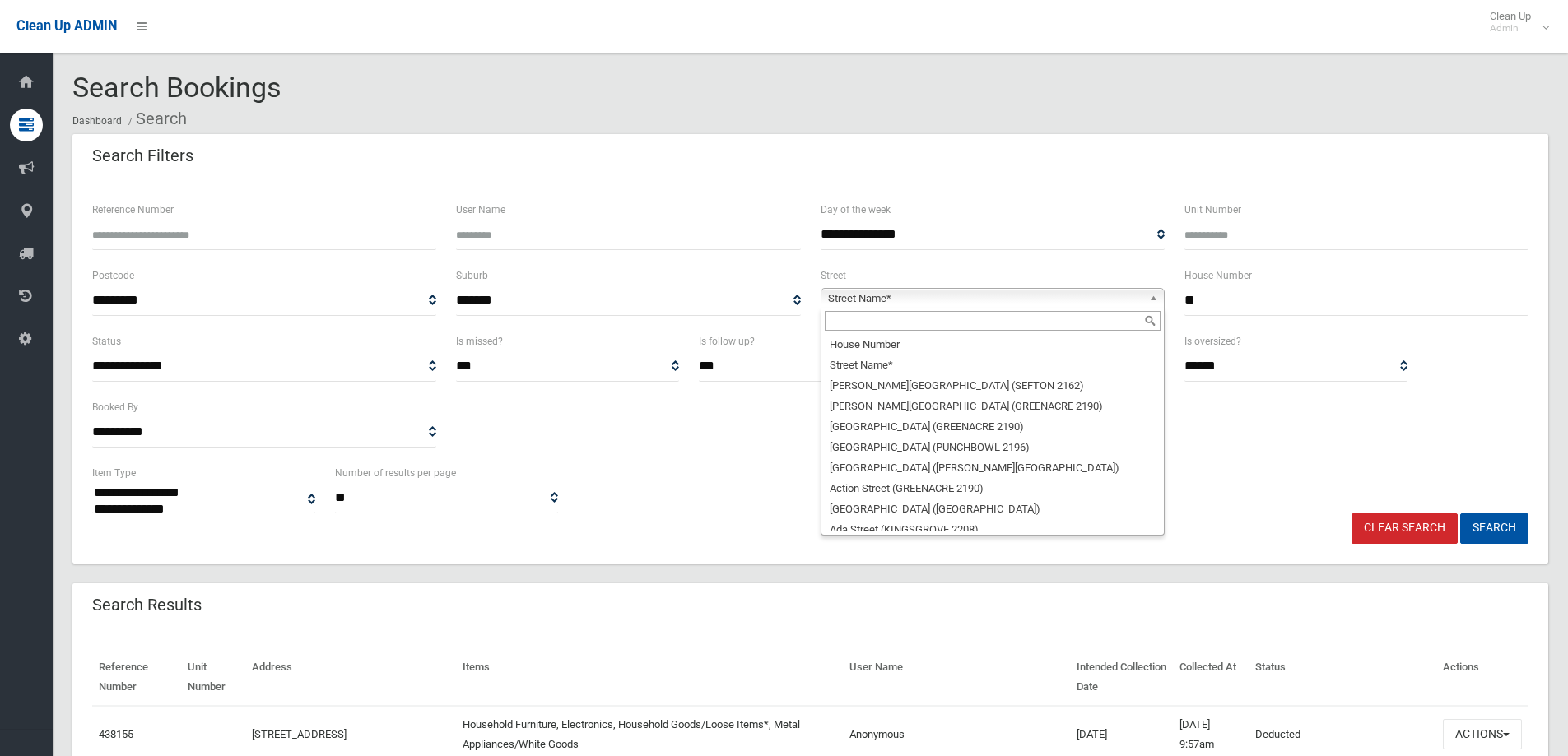
click at [866, 325] on input "text" at bounding box center [993, 320] width 336 height 19
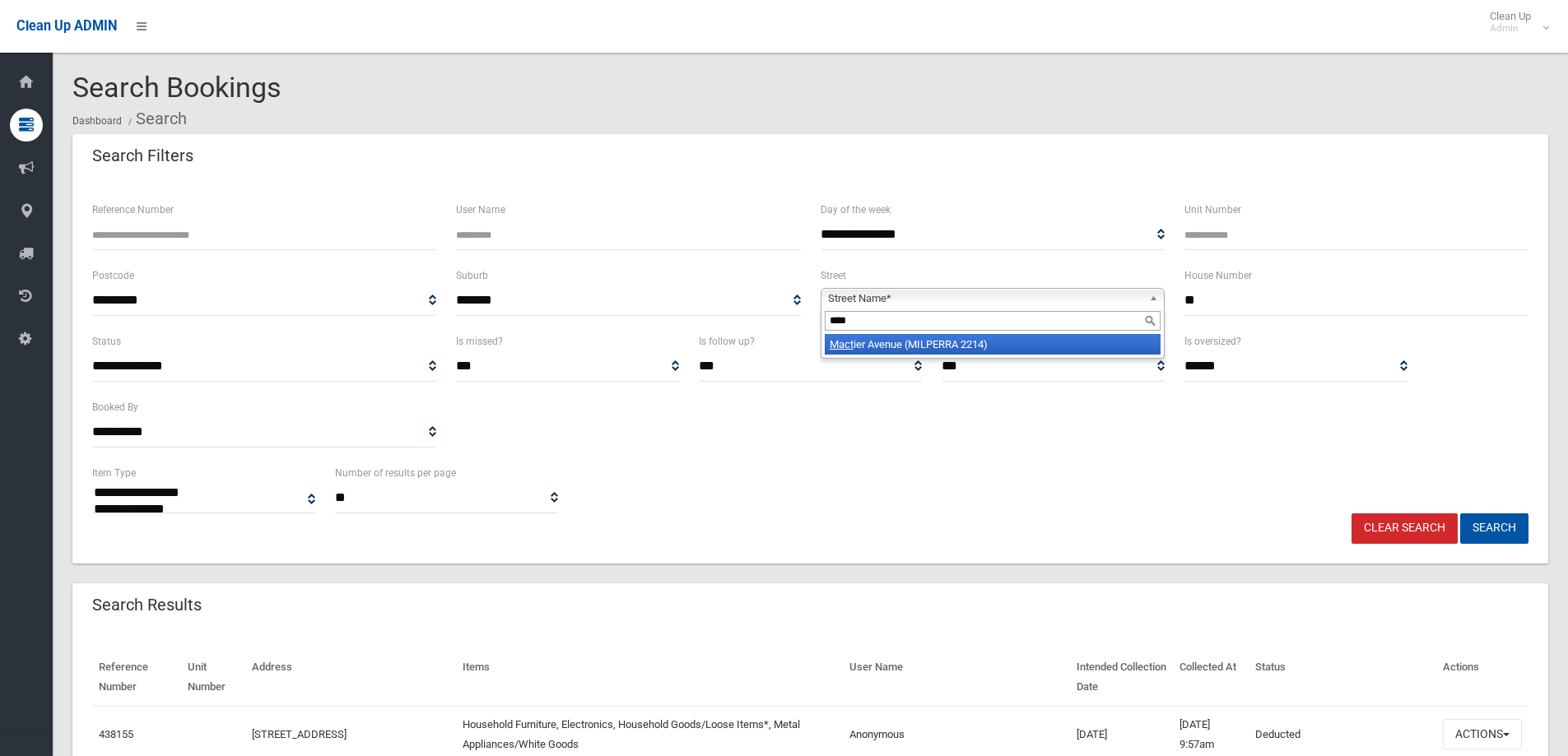
type input "****"
click at [878, 350] on li "[GEOGRAPHIC_DATA] (MILPERRA 2214)" at bounding box center [993, 343] width 336 height 20
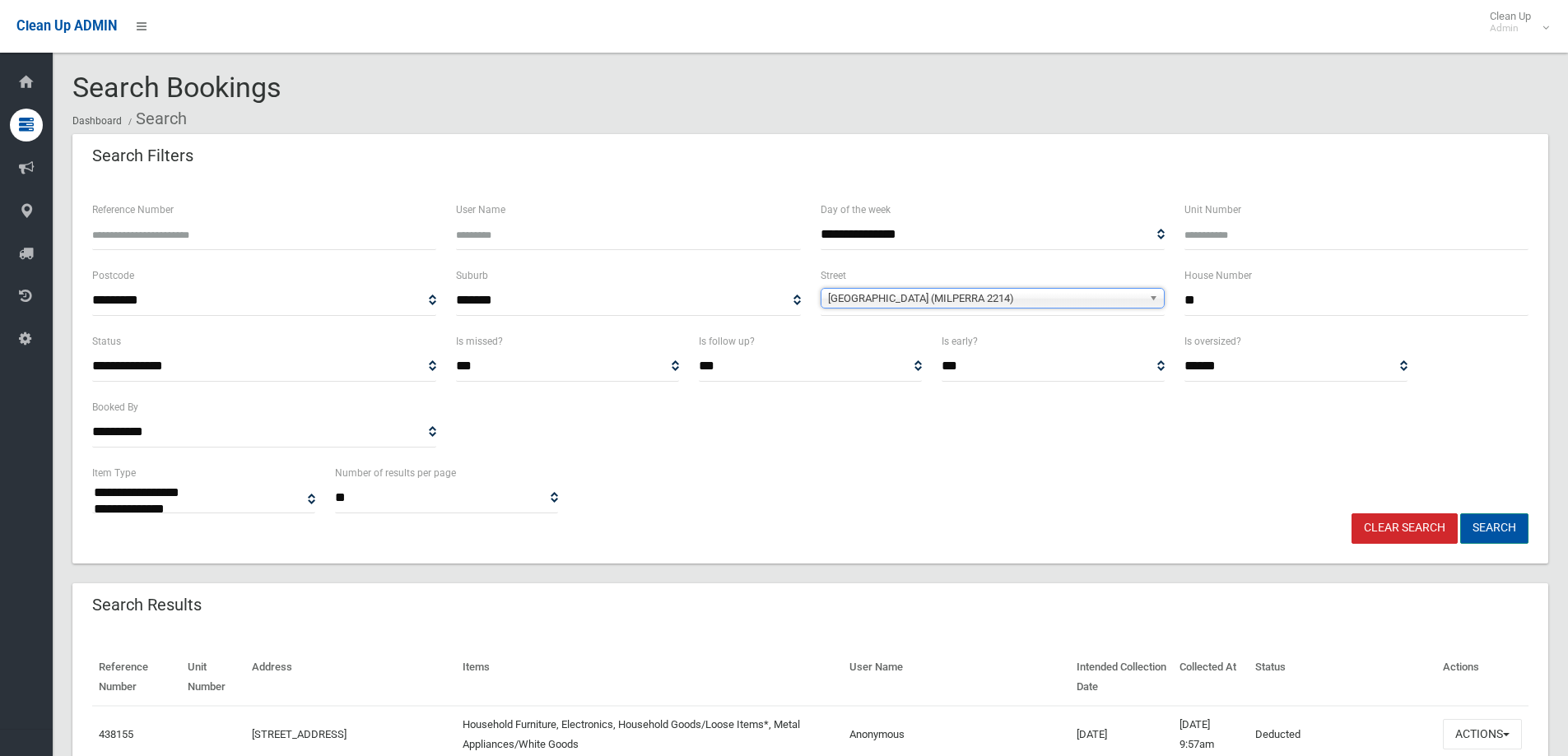
click at [1511, 524] on button "Search" at bounding box center [1494, 529] width 69 height 31
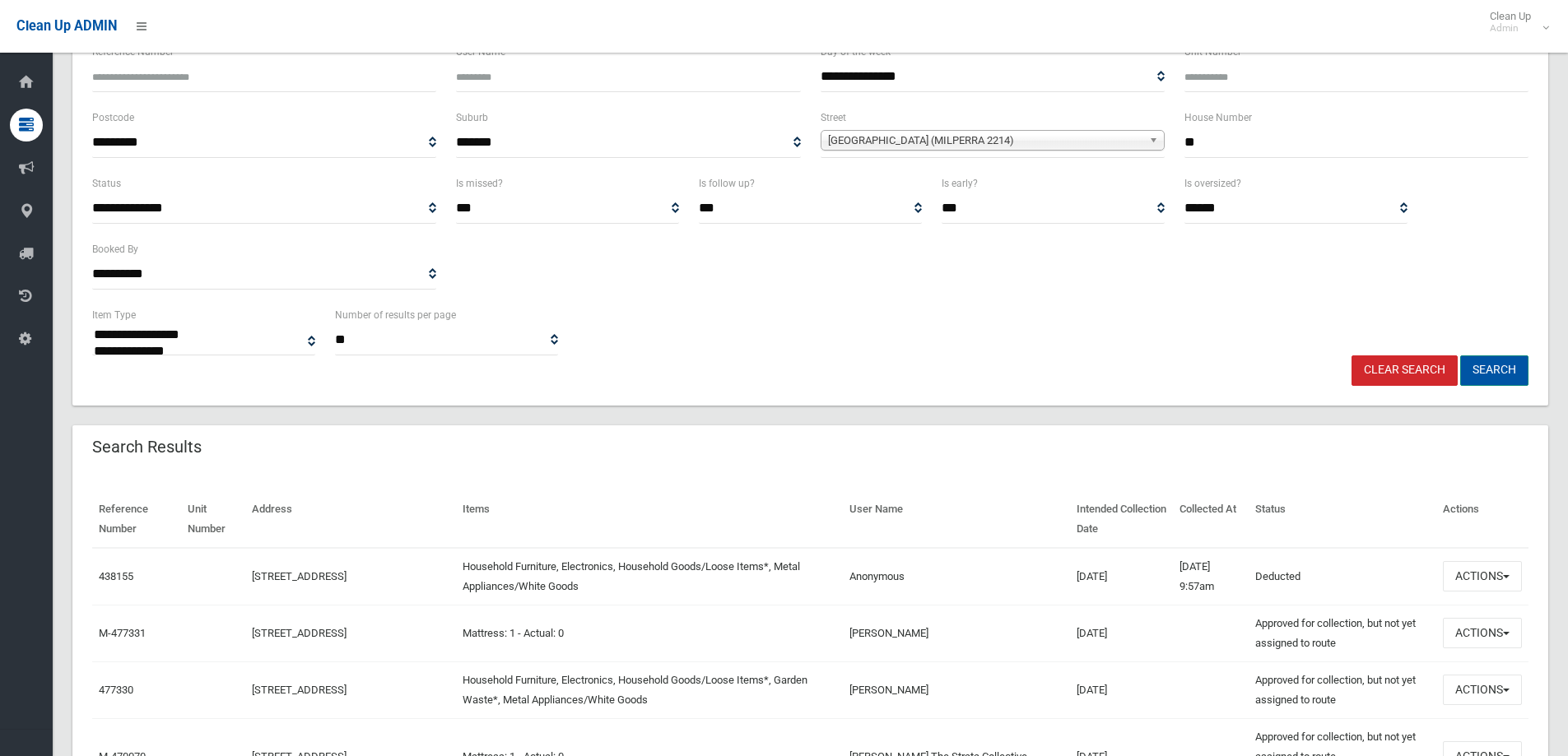
scroll to position [164, 0]
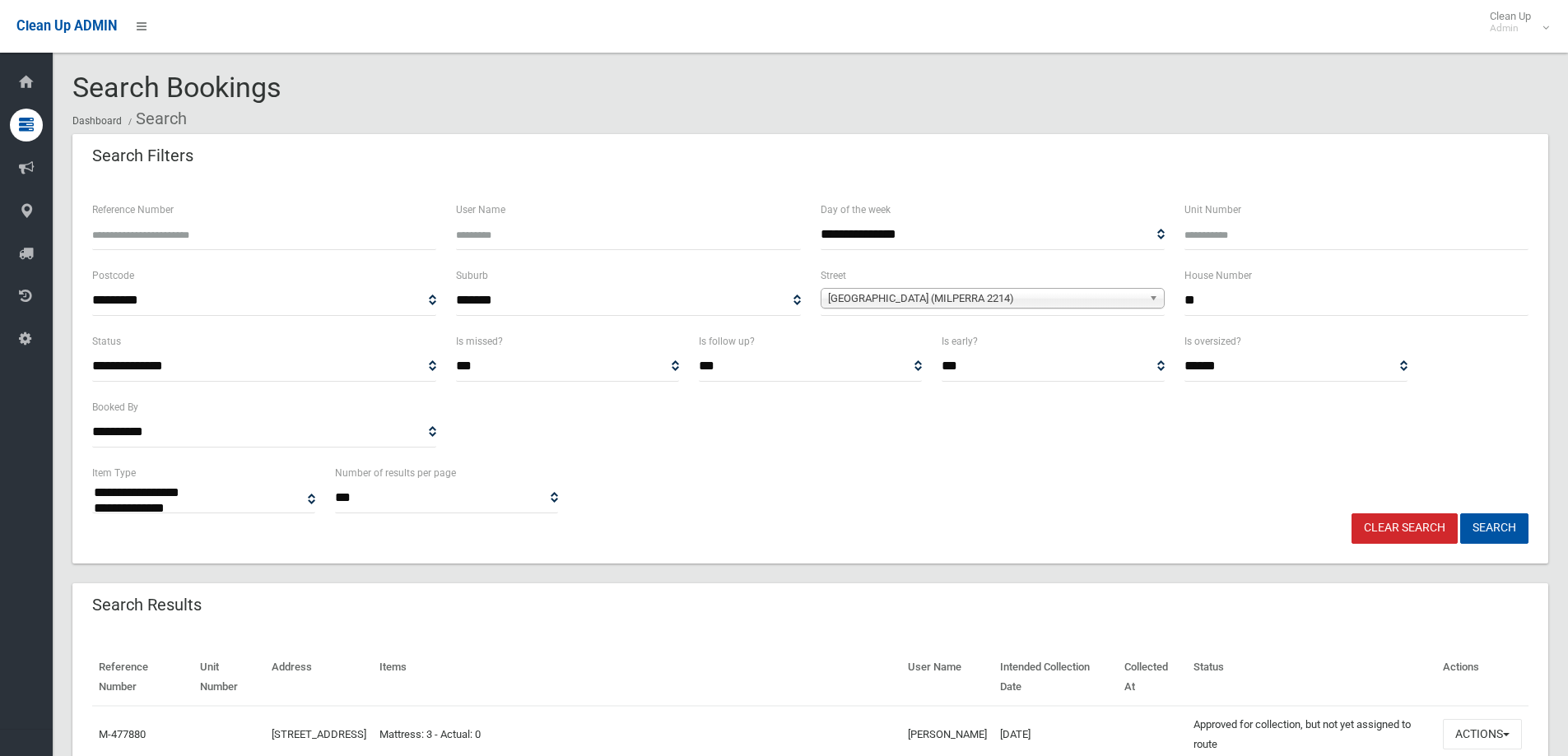
select select
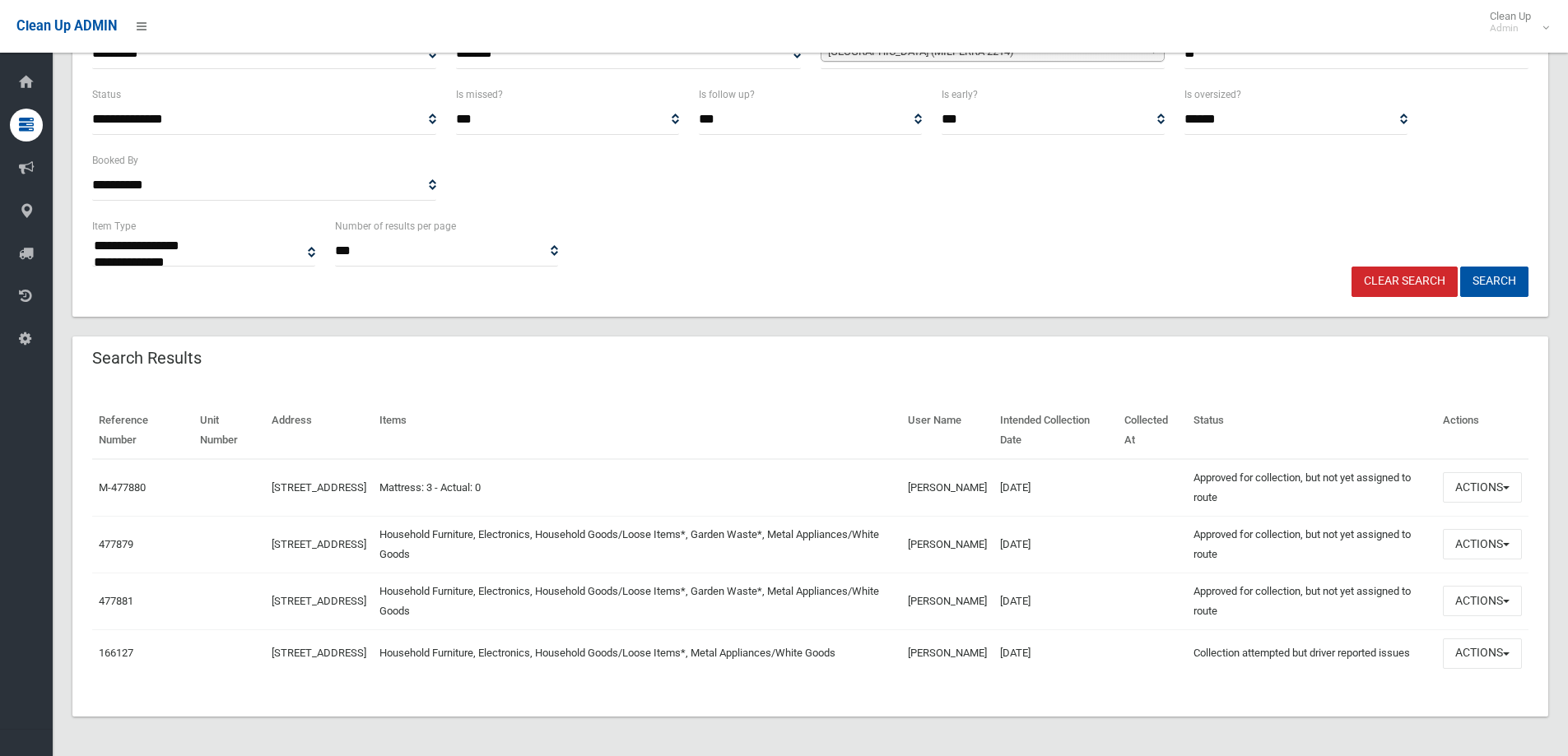
scroll to position [256, 0]
click at [1477, 587] on button "Actions" at bounding box center [1482, 601] width 79 height 31
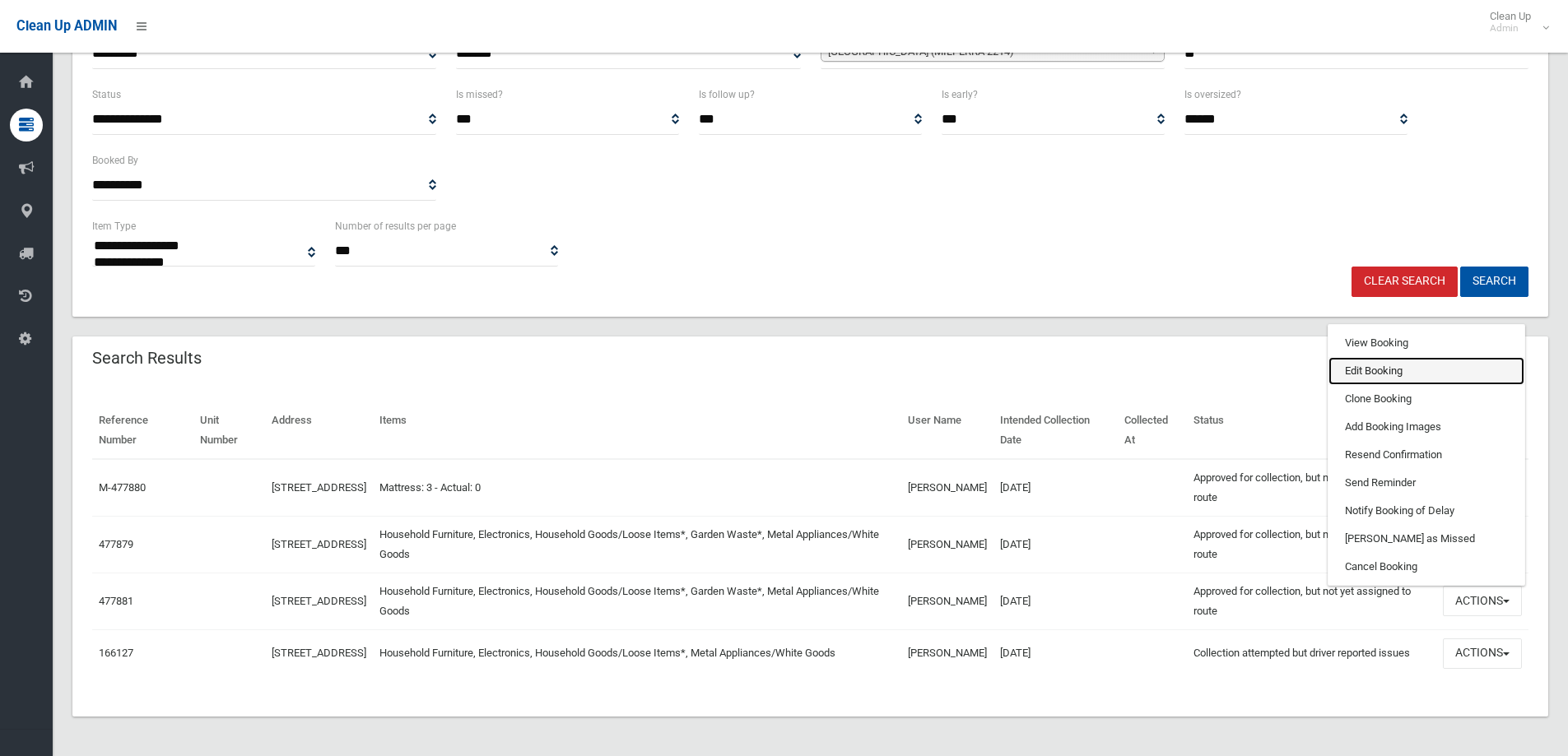
click at [1385, 357] on link "Edit Booking" at bounding box center [1426, 371] width 196 height 28
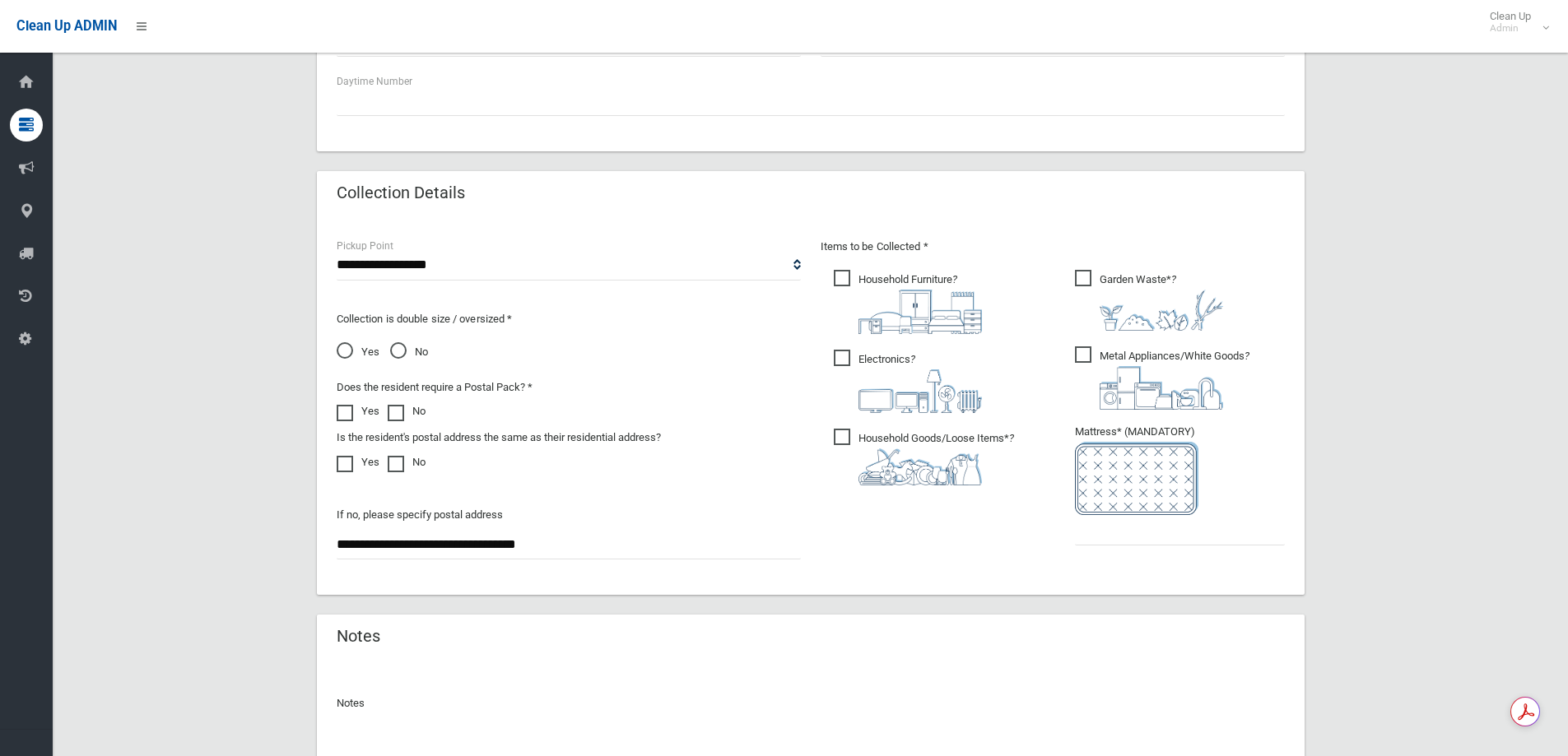
scroll to position [872, 0]
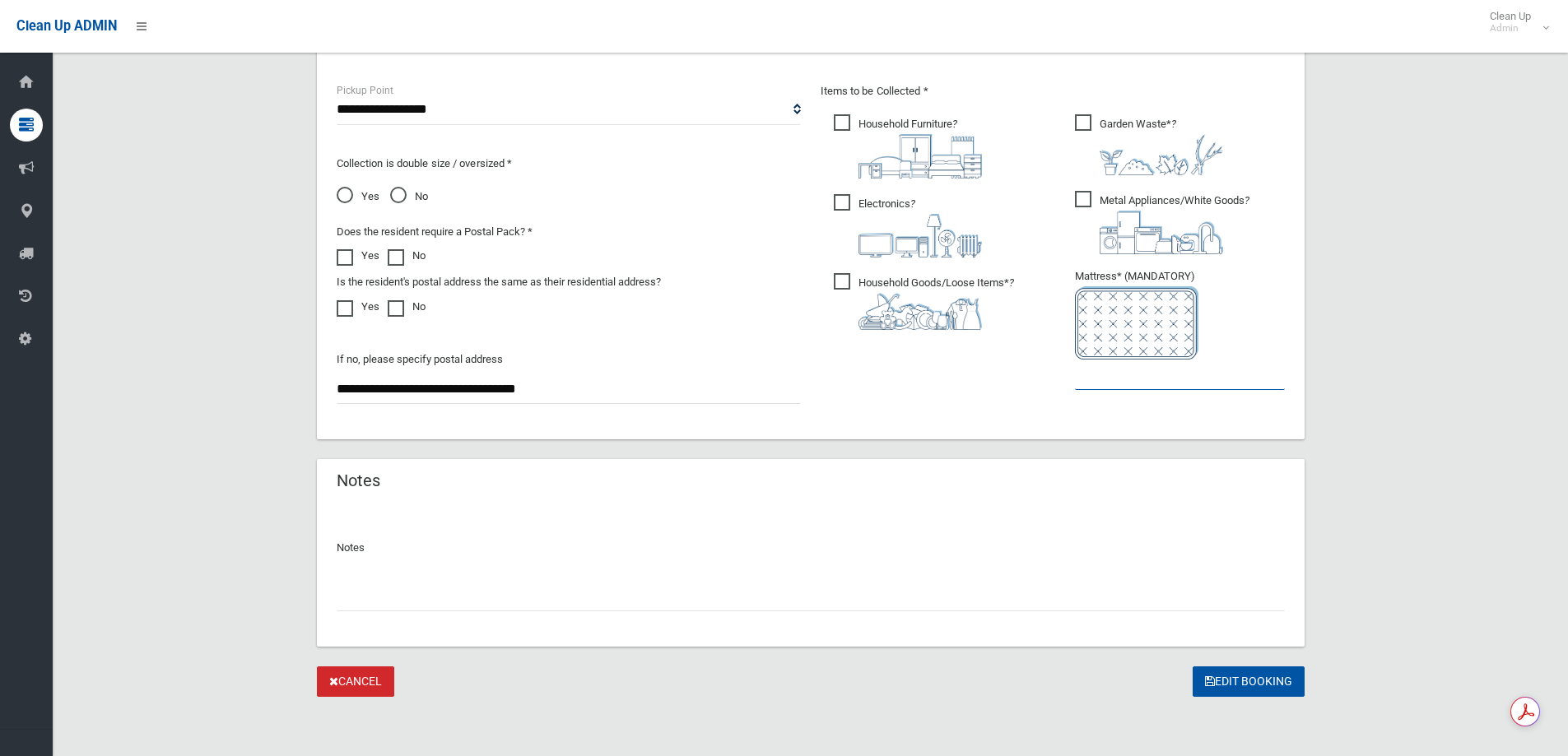
click at [1192, 389] on input "text" at bounding box center [1179, 374] width 210 height 31
type input "*"
click at [1249, 673] on button "Edit Booking" at bounding box center [1247, 681] width 112 height 31
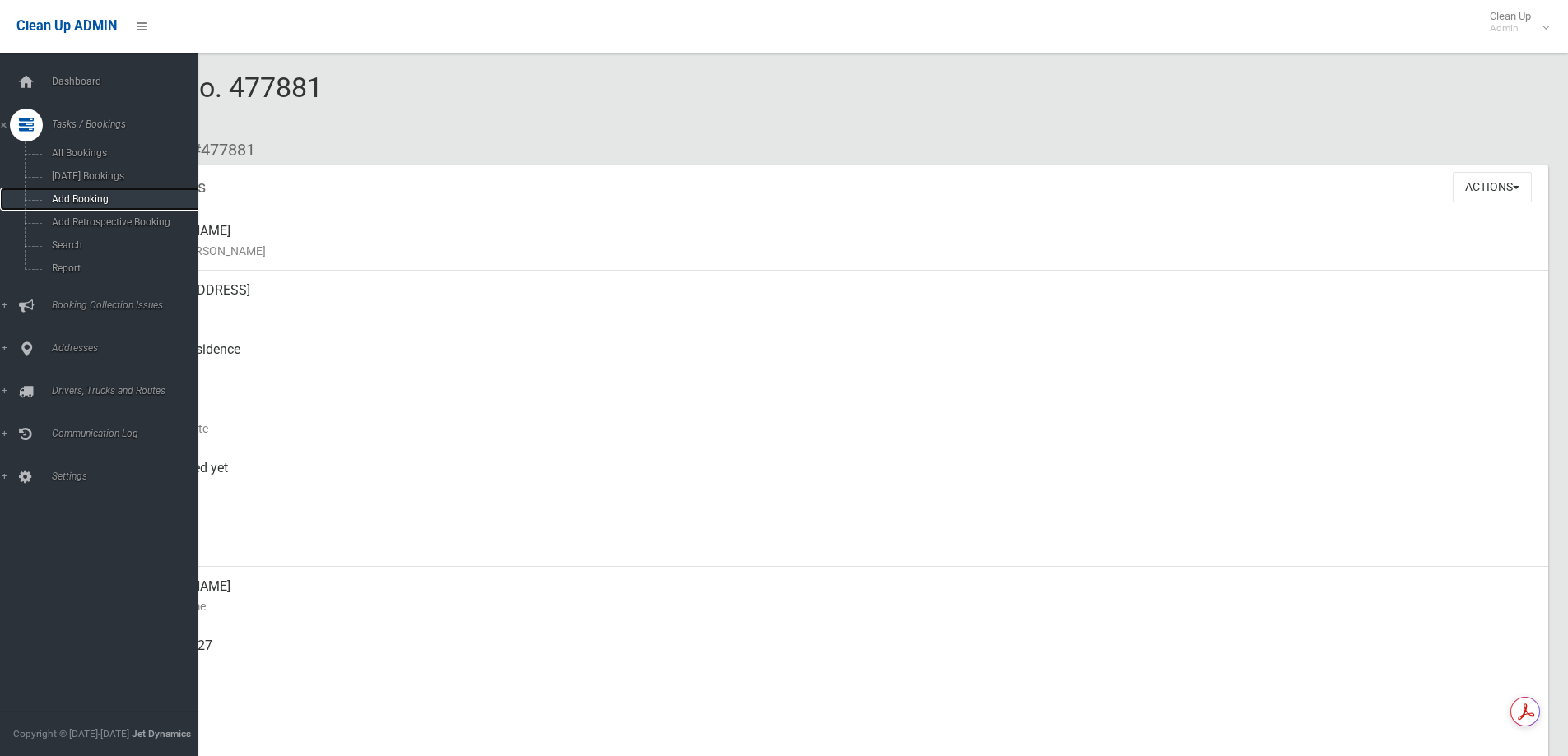
click at [89, 205] on link "Add Booking" at bounding box center [105, 199] width 210 height 23
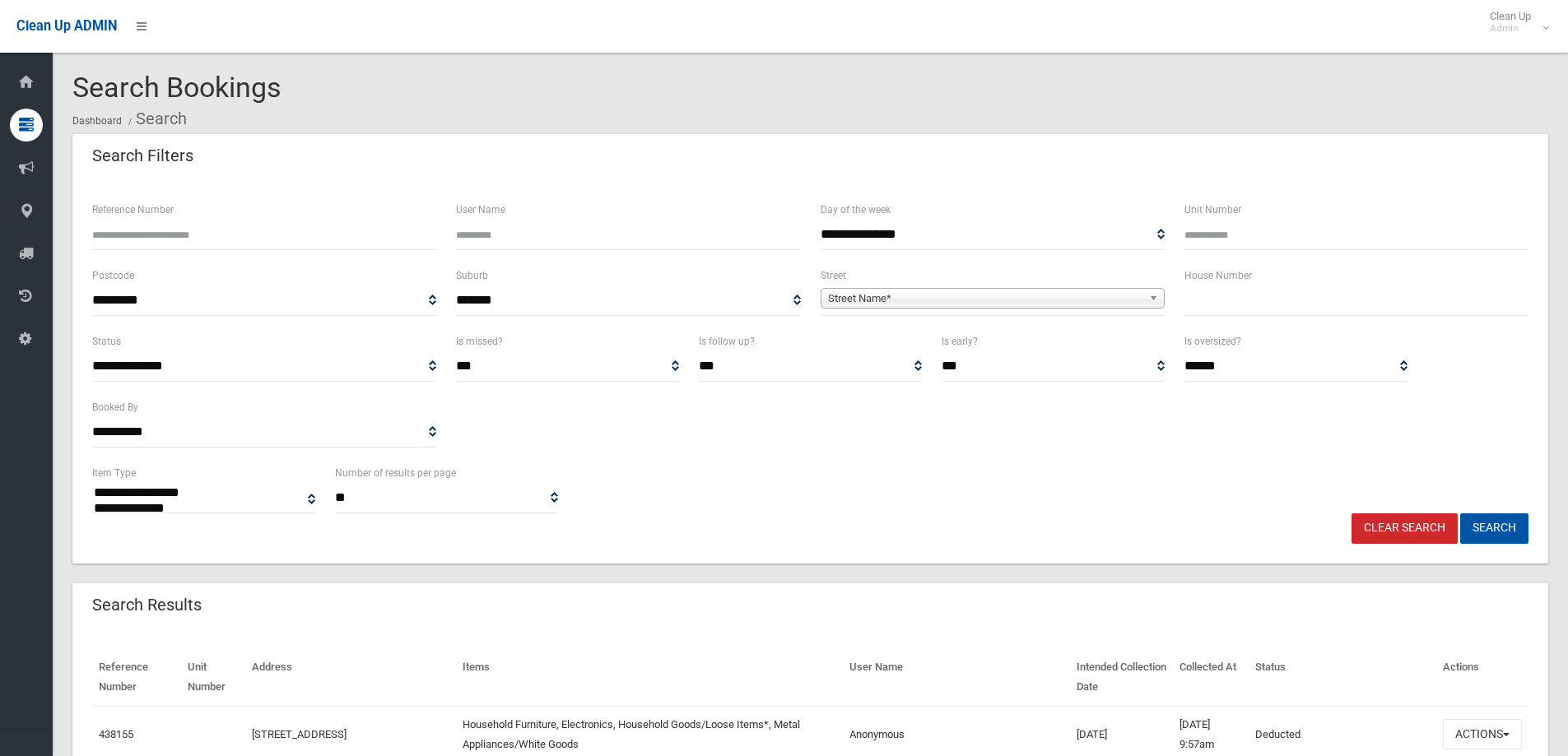
select select
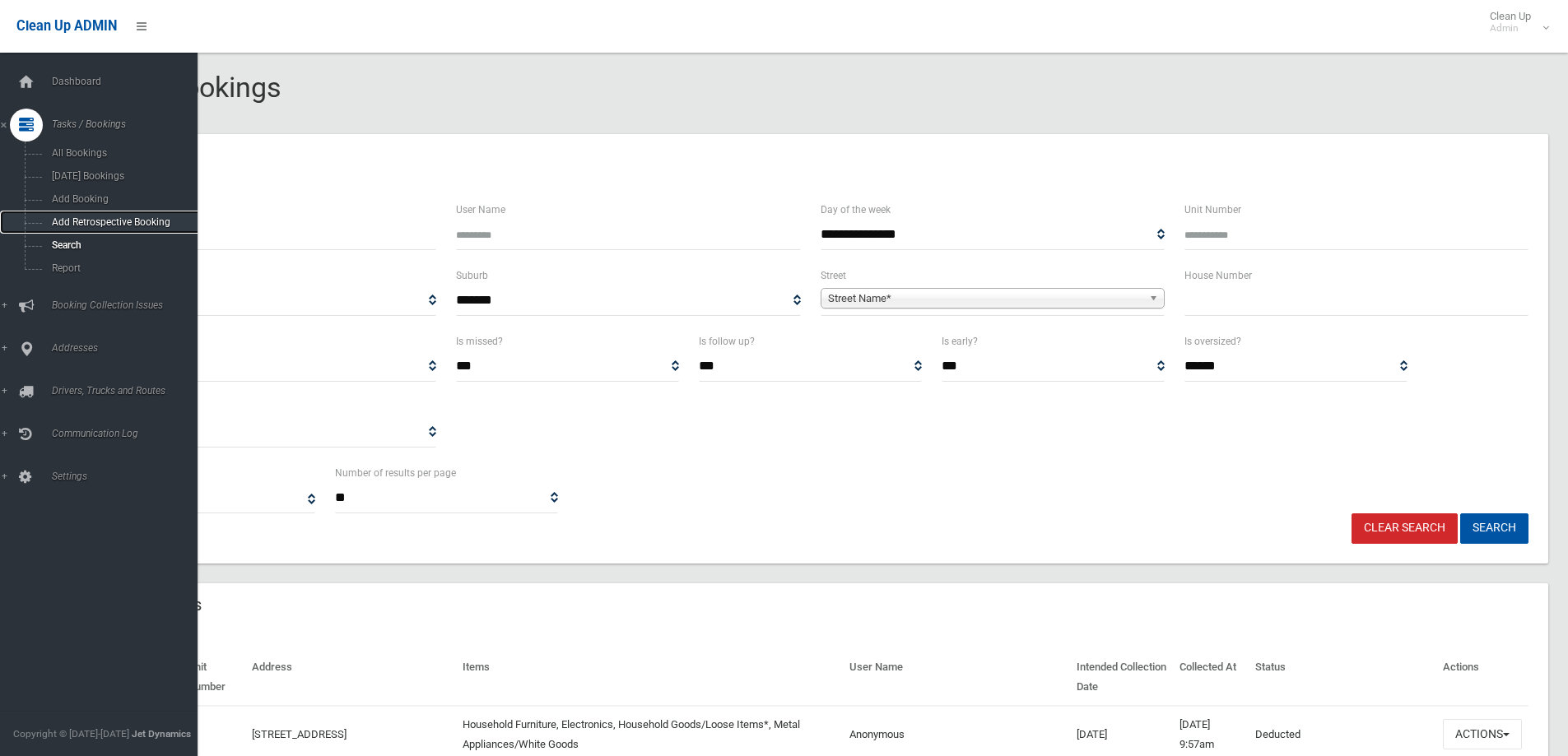
click at [105, 230] on link "Add Retrospective Booking" at bounding box center [105, 222] width 210 height 23
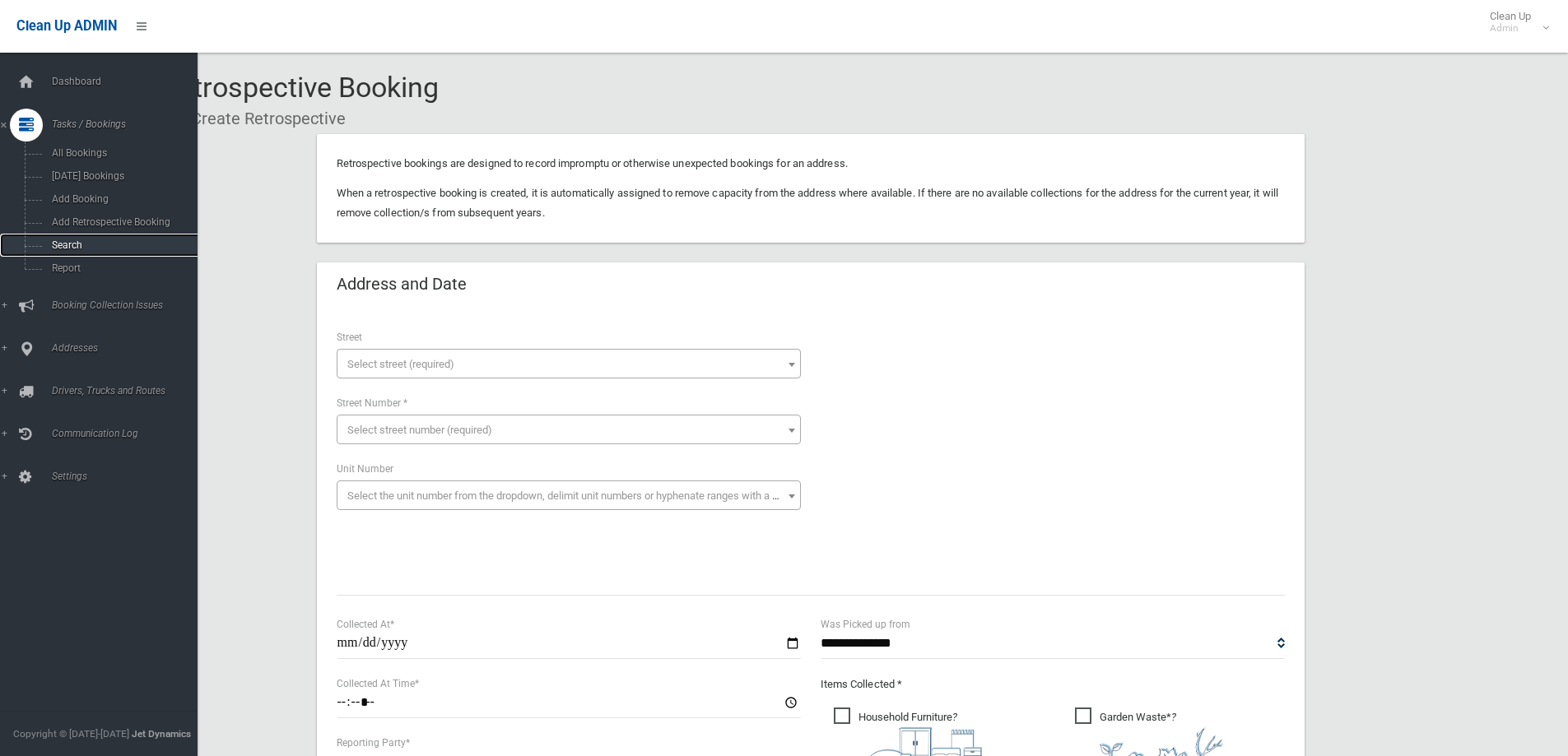
click at [74, 248] on span "Search" at bounding box center [121, 245] width 149 height 11
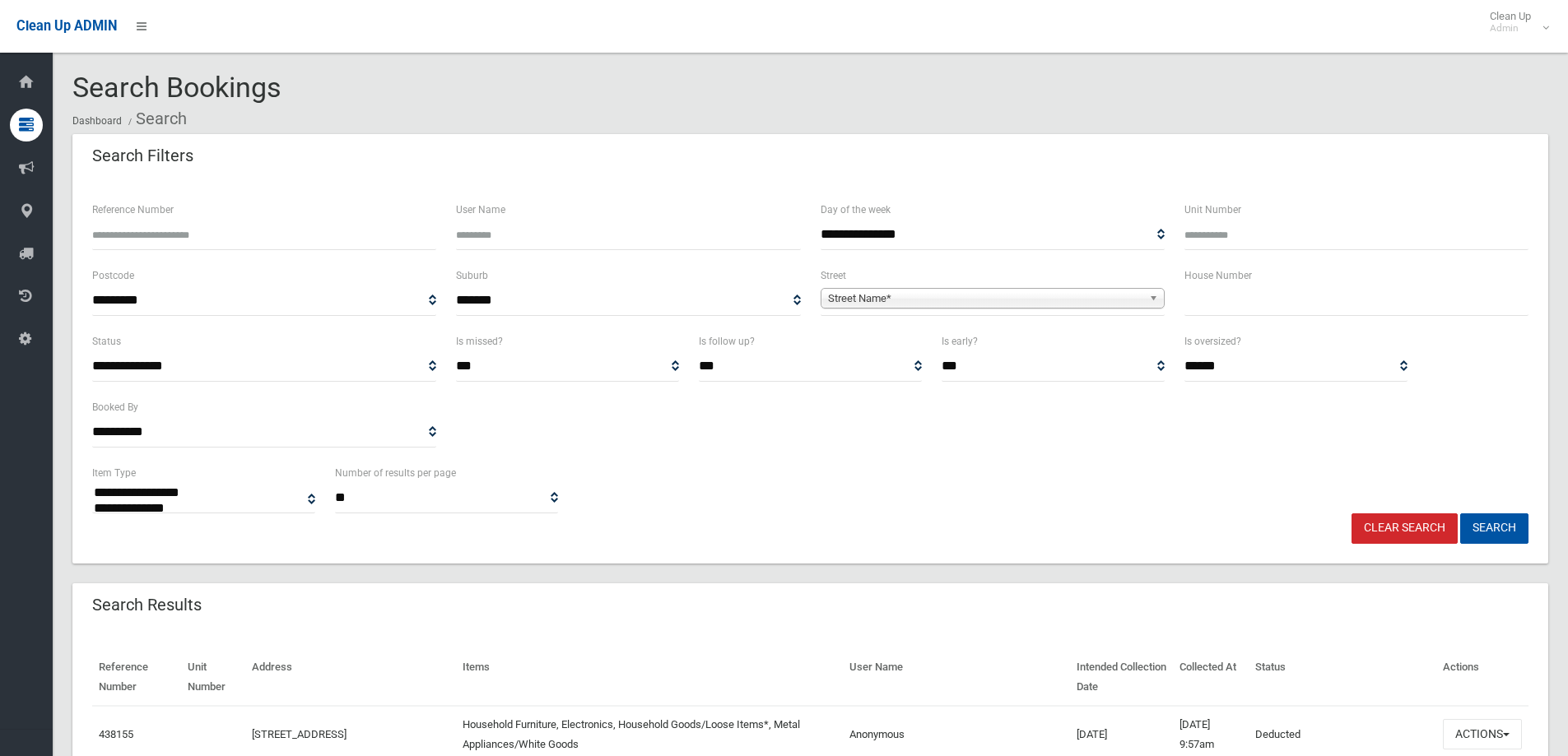
select select
